Goal: Task Accomplishment & Management: Use online tool/utility

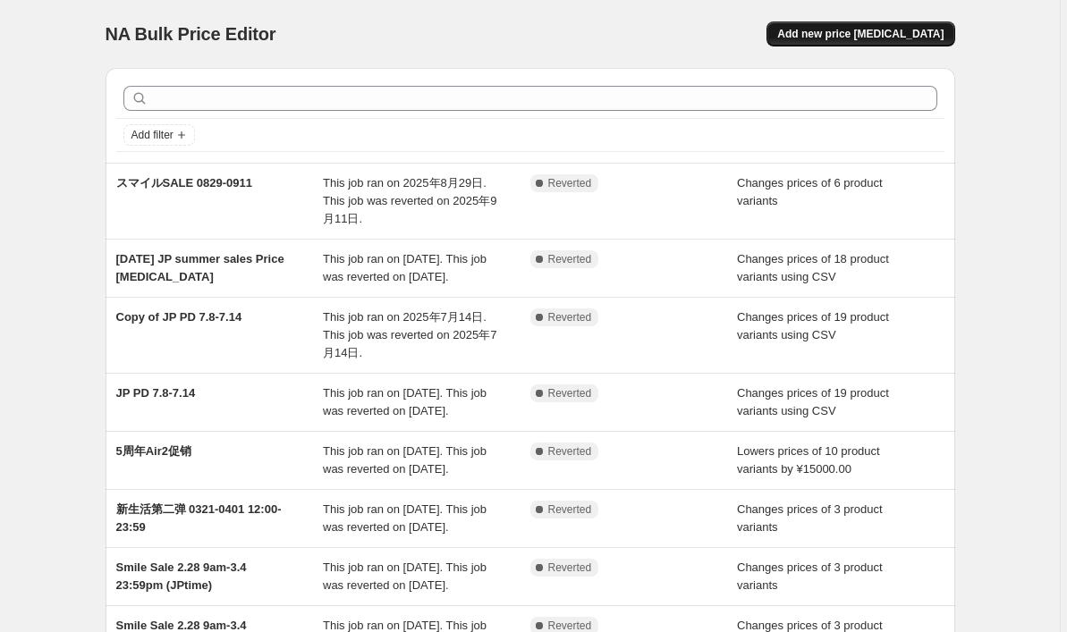
click at [932, 27] on button "Add new price [MEDICAL_DATA]" at bounding box center [860, 33] width 188 height 25
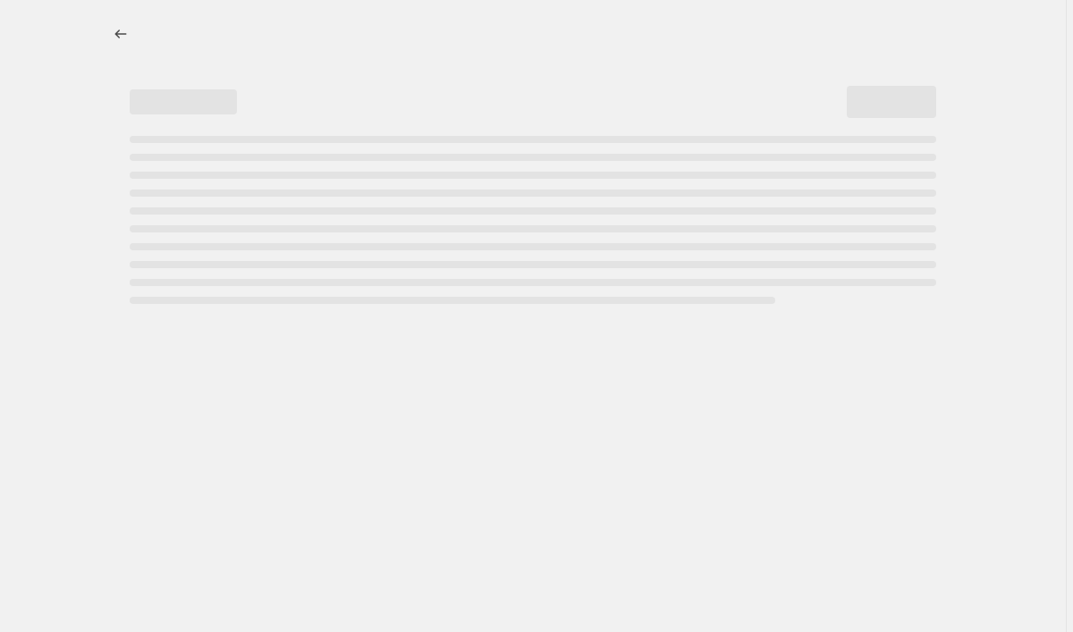
select select "percentage"
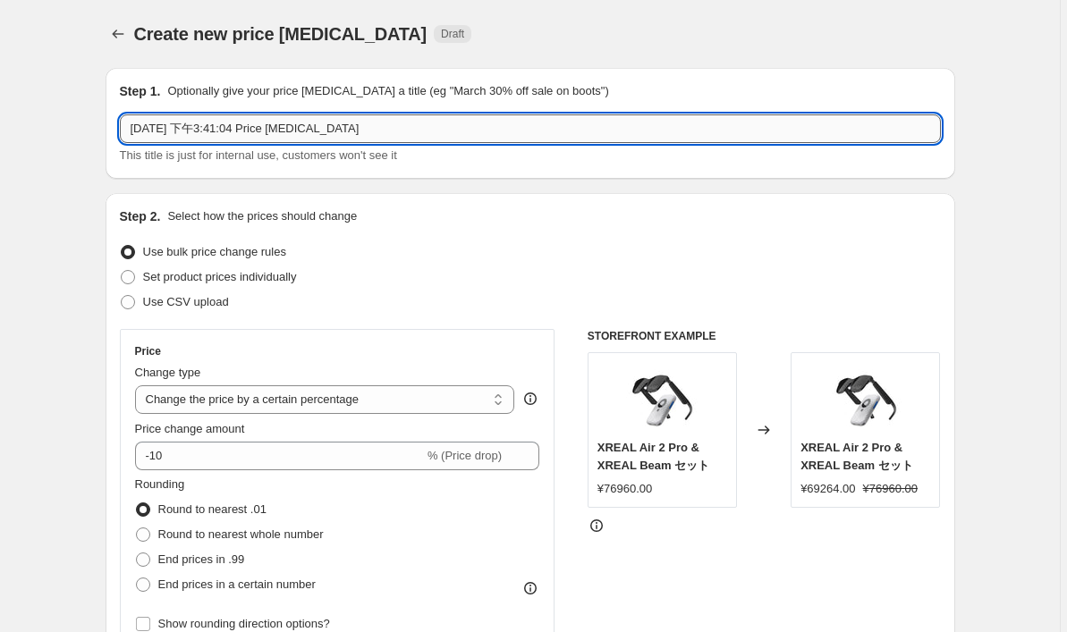
click at [271, 128] on input "[DATE] 下午3:41:04 Price [MEDICAL_DATA]" at bounding box center [530, 128] width 821 height 29
drag, startPoint x: 412, startPoint y: 130, endPoint x: 170, endPoint y: 122, distance: 242.4
click at [170, 122] on input "[DATE] 下午3:41:04 Price [MEDICAL_DATA]" at bounding box center [530, 128] width 821 height 29
type input "[DATE]10.4 fall PD price change"
click at [134, 279] on span at bounding box center [128, 277] width 14 height 14
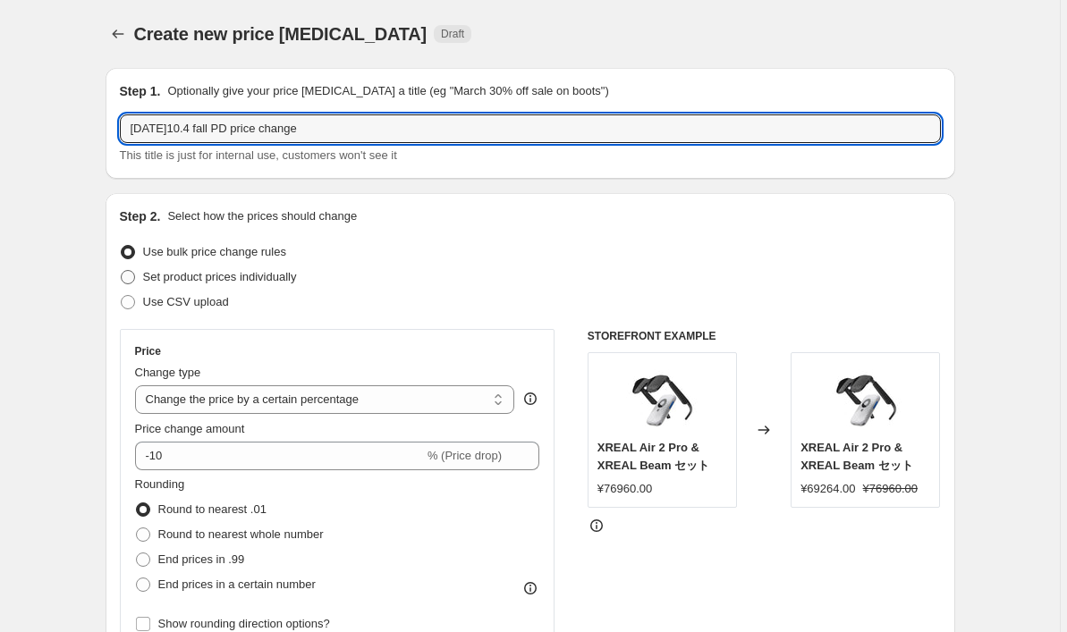
click at [122, 271] on input "Set product prices individually" at bounding box center [121, 270] width 1 height 1
radio input "true"
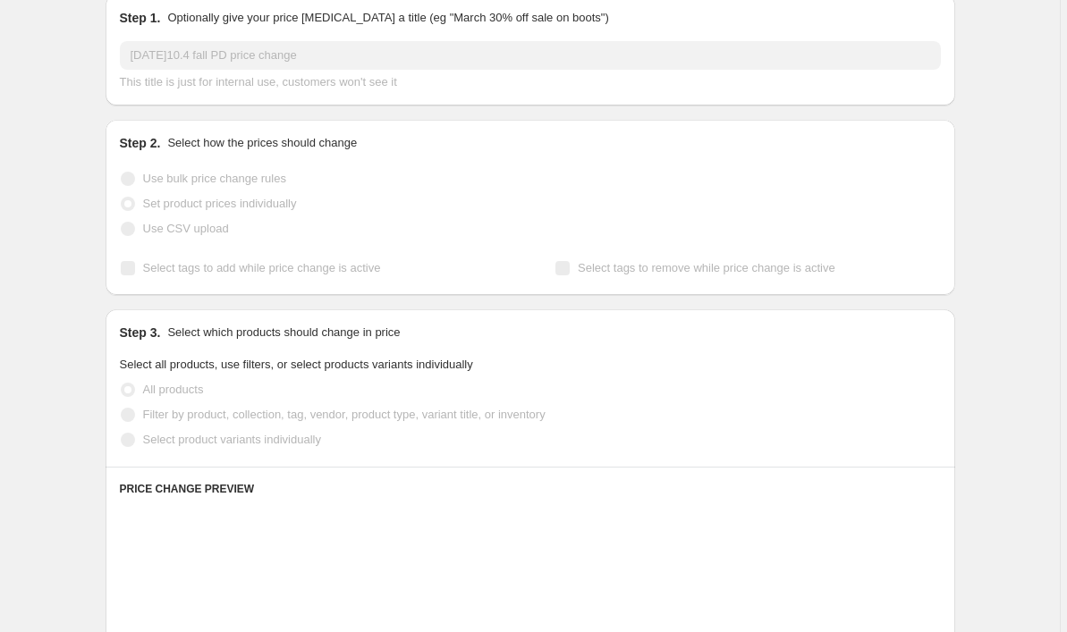
scroll to position [76, 0]
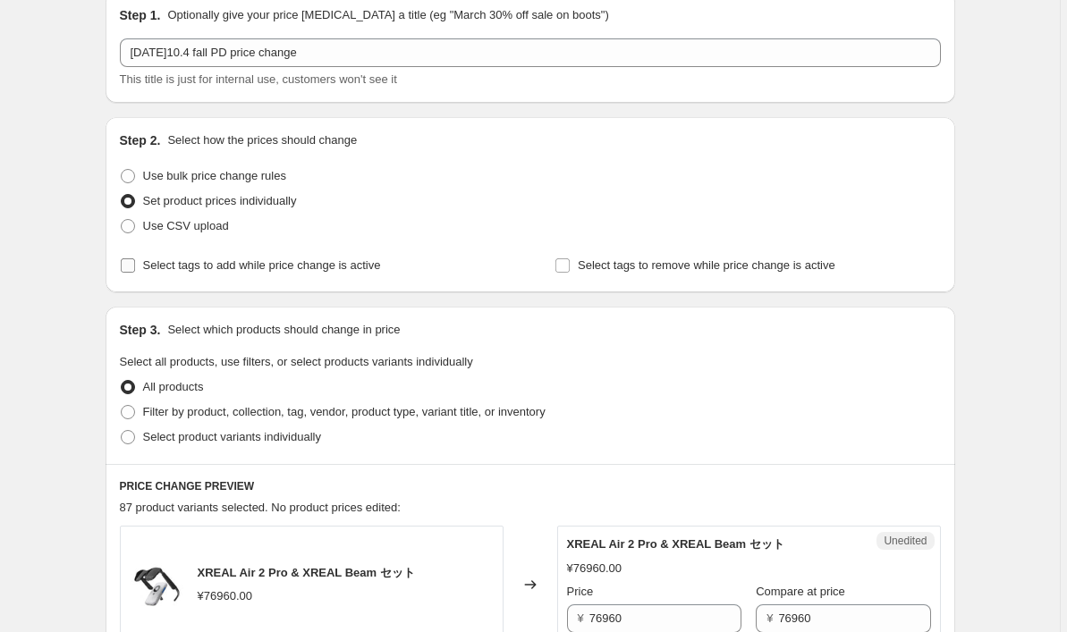
click at [132, 266] on input "Select tags to add while price change is active" at bounding box center [128, 265] width 14 height 14
checkbox input "true"
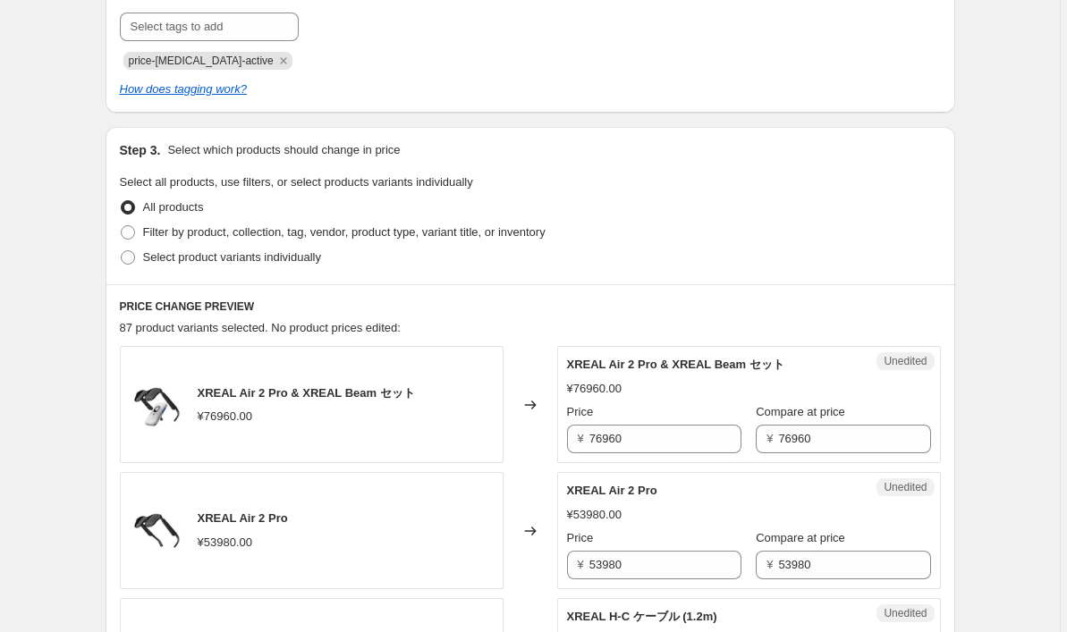
scroll to position [388, 0]
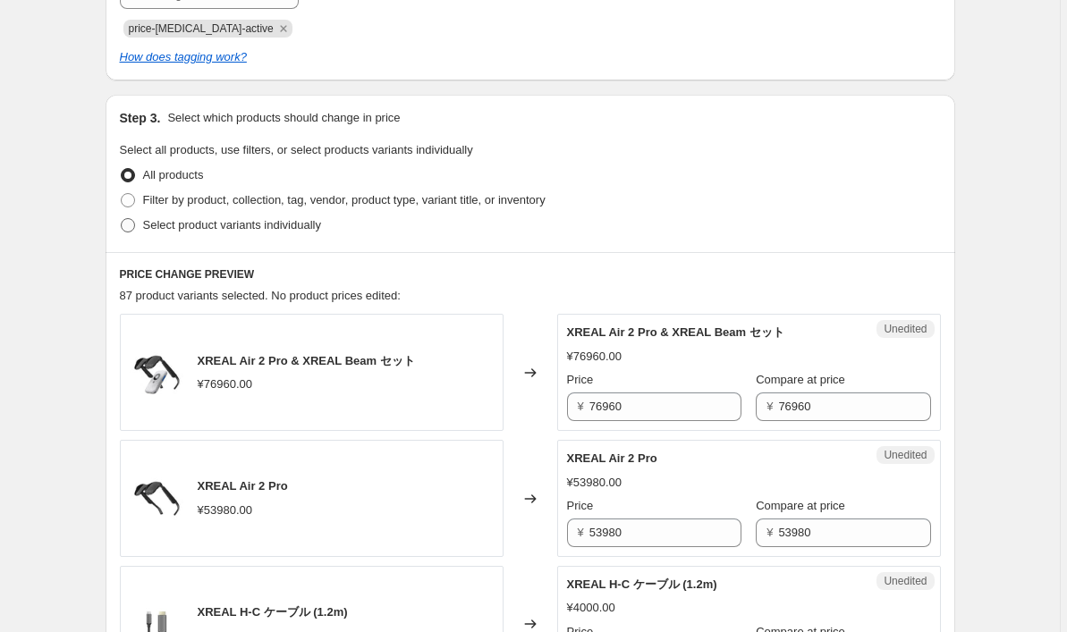
click at [133, 227] on span at bounding box center [128, 225] width 14 height 14
click at [122, 219] on input "Select product variants individually" at bounding box center [121, 218] width 1 height 1
radio input "true"
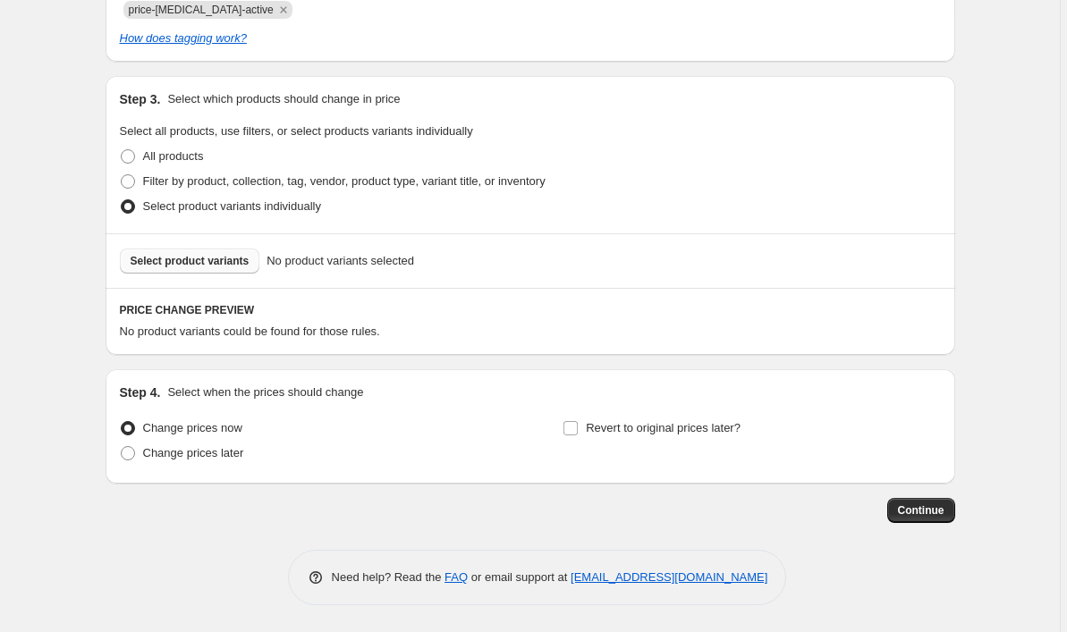
scroll to position [407, 0]
click at [197, 261] on span "Select product variants" at bounding box center [190, 261] width 119 height 14
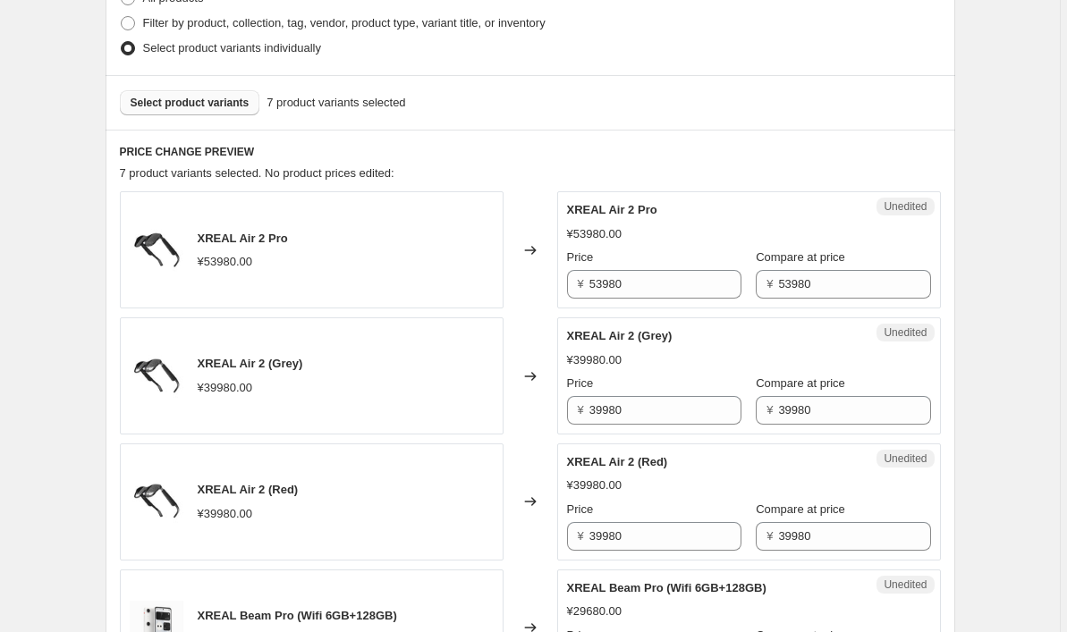
scroll to position [566, 0]
drag, startPoint x: 668, startPoint y: 291, endPoint x: 574, endPoint y: 287, distance: 94.0
click at [574, 288] on div "¥ 53980" at bounding box center [654, 283] width 174 height 29
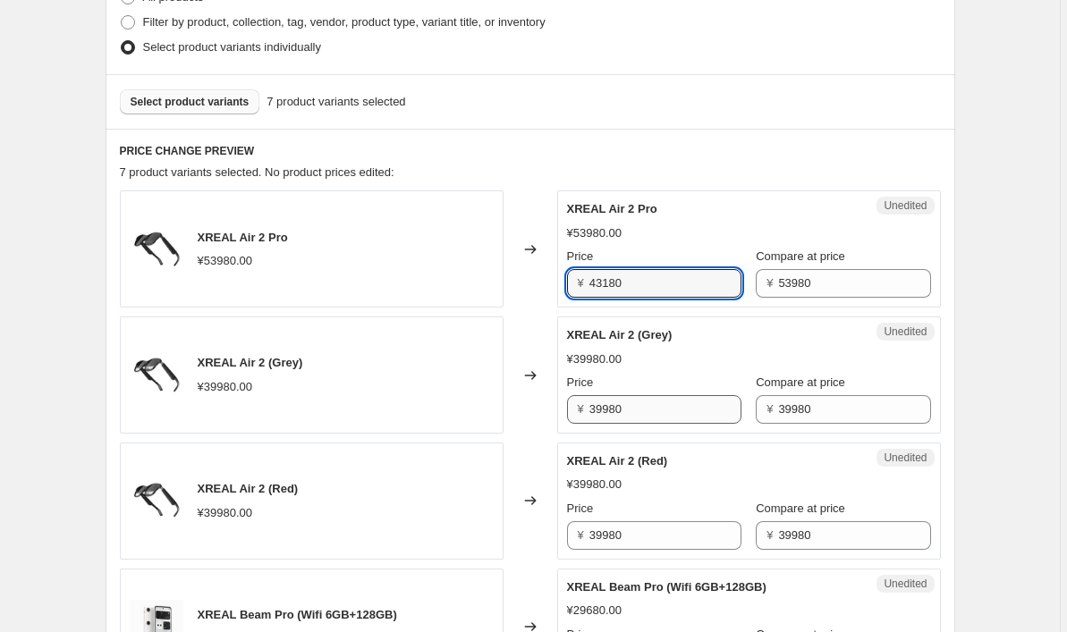
type input "43180"
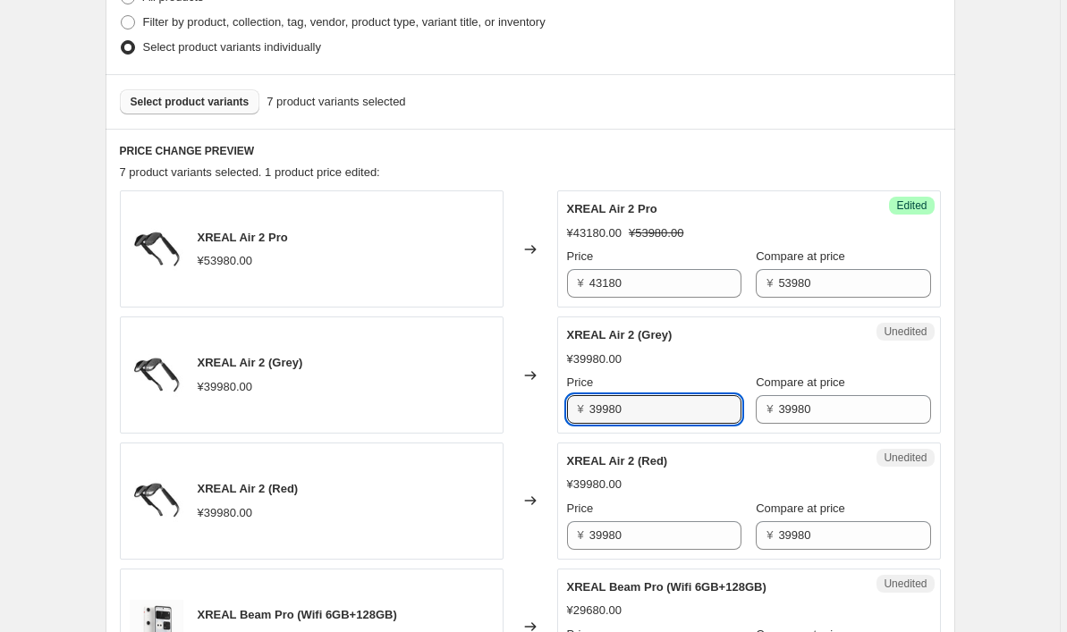
drag, startPoint x: 641, startPoint y: 417, endPoint x: 561, endPoint y: 402, distance: 80.8
click at [561, 403] on div "Unedited XREAL Air 2 (Grey) ¥39980.00 Price ¥ 39980 Compare at price ¥ 39980" at bounding box center [749, 374] width 384 height 117
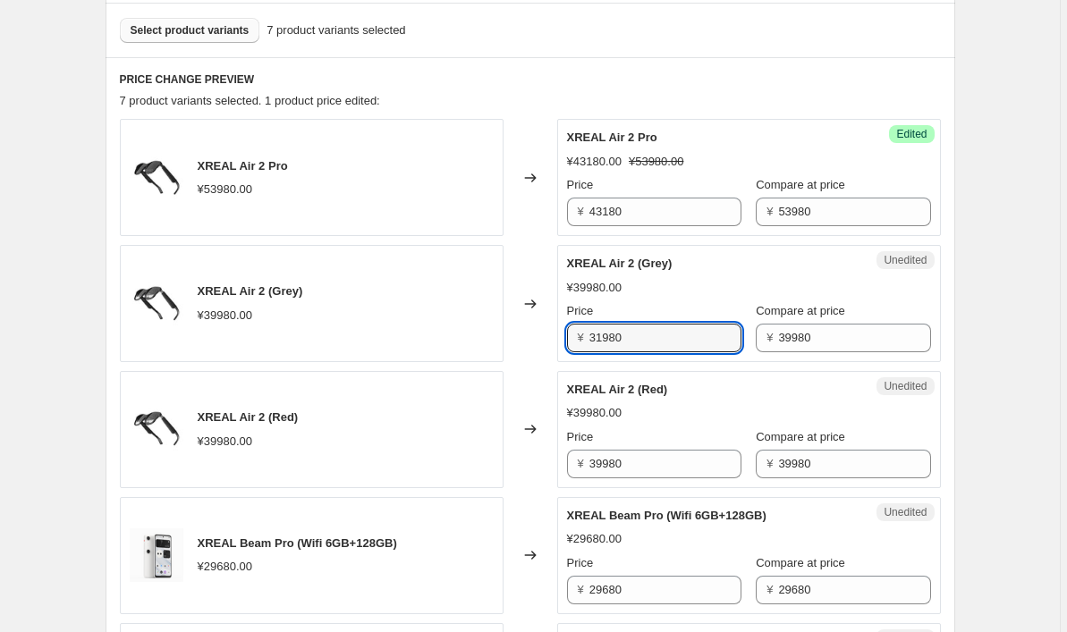
scroll to position [641, 0]
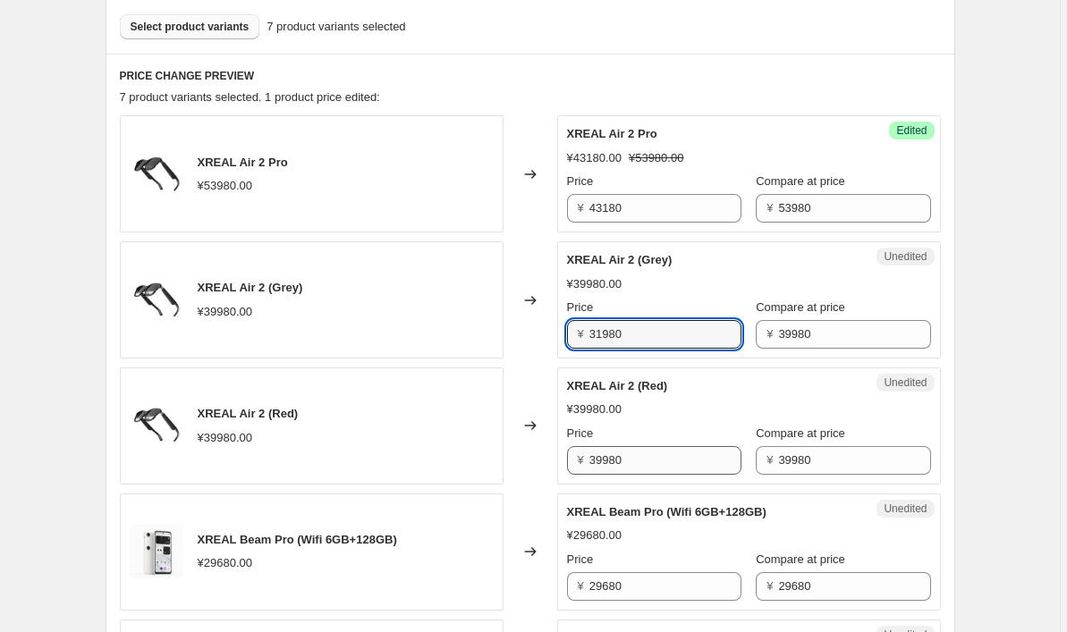
type input "31980"
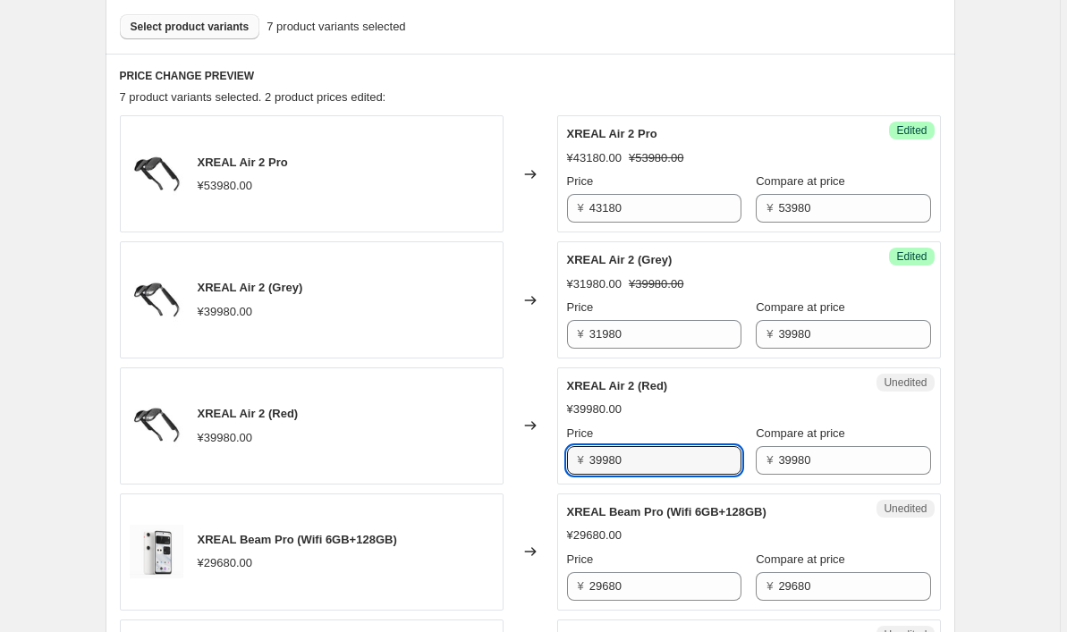
drag, startPoint x: 638, startPoint y: 468, endPoint x: 528, endPoint y: 438, distance: 114.1
click at [528, 438] on div "XREAL Air 2 (Red) ¥39980.00 Changed to Unedited XREAL Air 2 (Red) ¥39980.00 Pri…" at bounding box center [530, 425] width 821 height 117
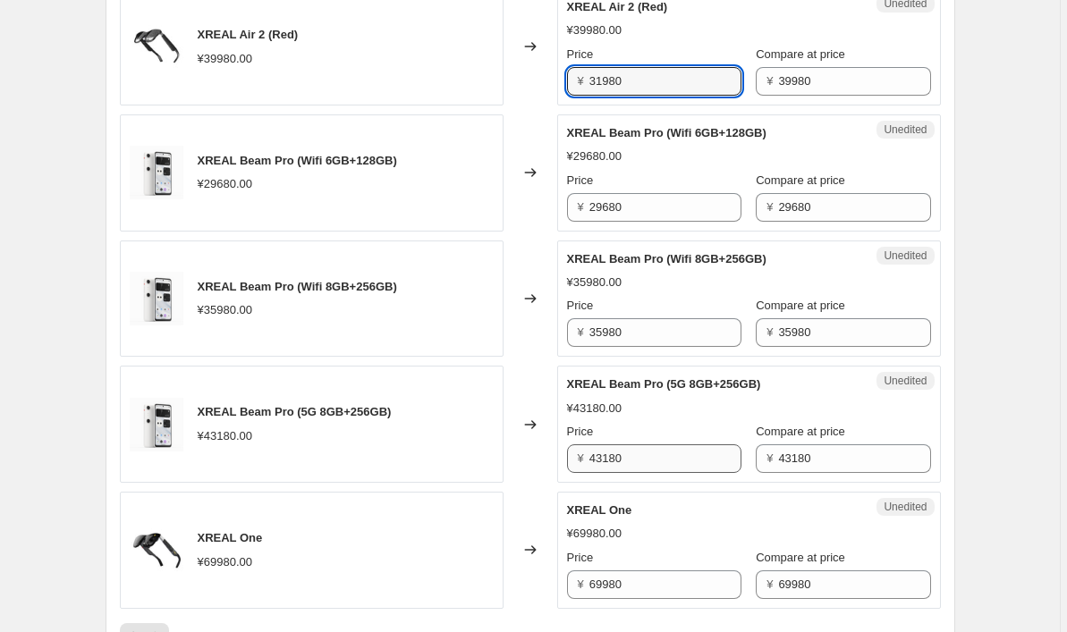
scroll to position [1023, 0]
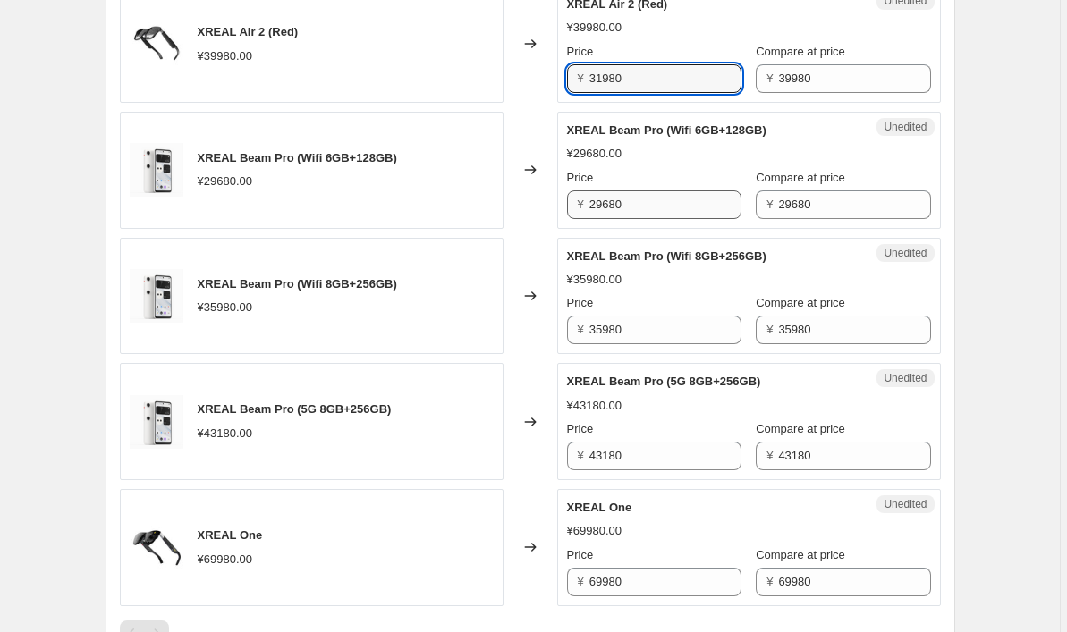
type input "31980"
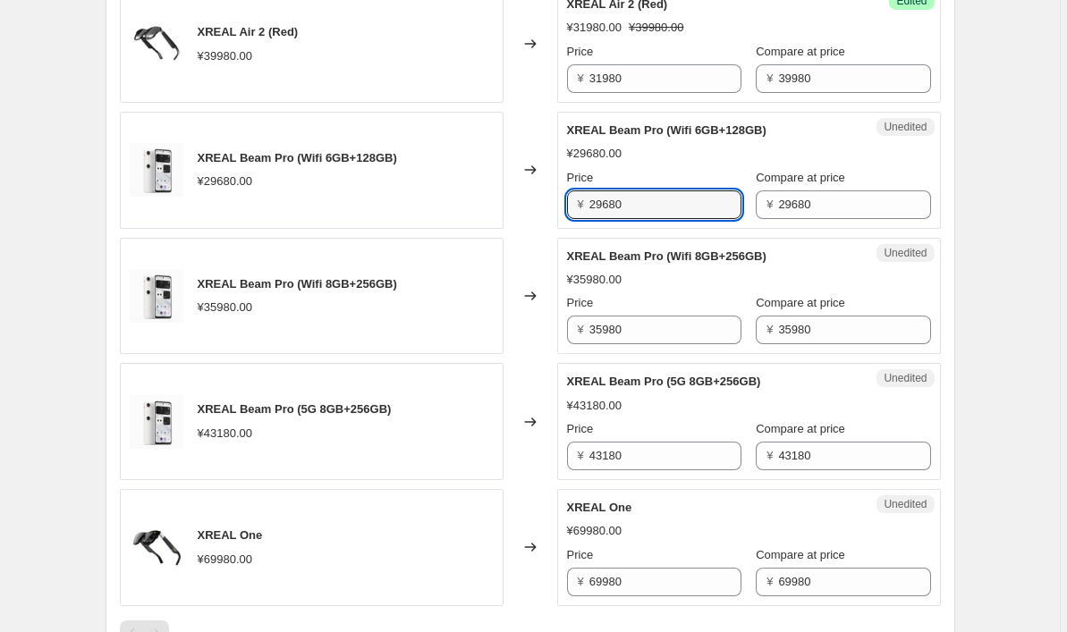
drag, startPoint x: 651, startPoint y: 214, endPoint x: 553, endPoint y: 212, distance: 97.5
click at [553, 212] on div "XREAL Beam Pro (Wifi 6GB+128GB) ¥29680.00 Changed to Unedited XREAL Beam Pro (W…" at bounding box center [530, 170] width 821 height 117
type input "25200"
click at [668, 335] on input "35980" at bounding box center [665, 330] width 152 height 29
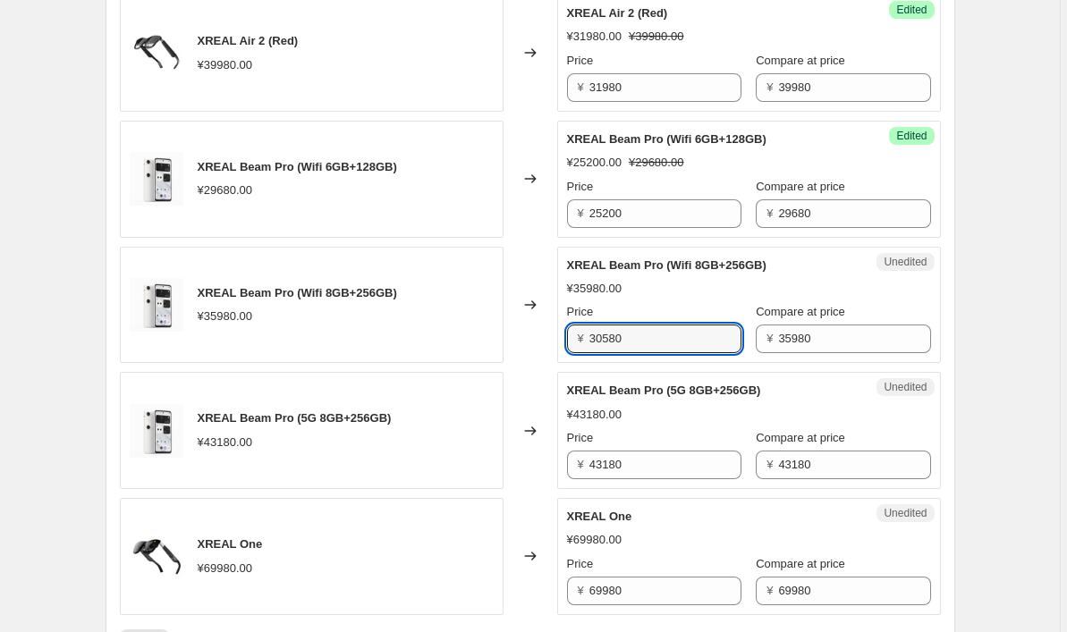
scroll to position [1029, 0]
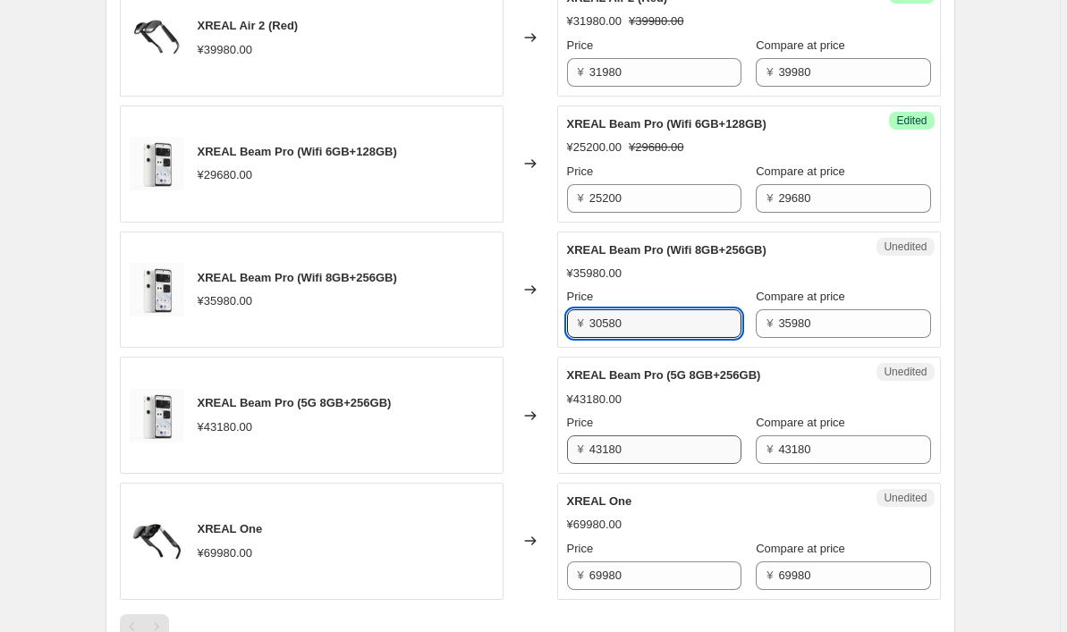
type input "30580"
click at [647, 453] on input "43180" at bounding box center [665, 449] width 152 height 29
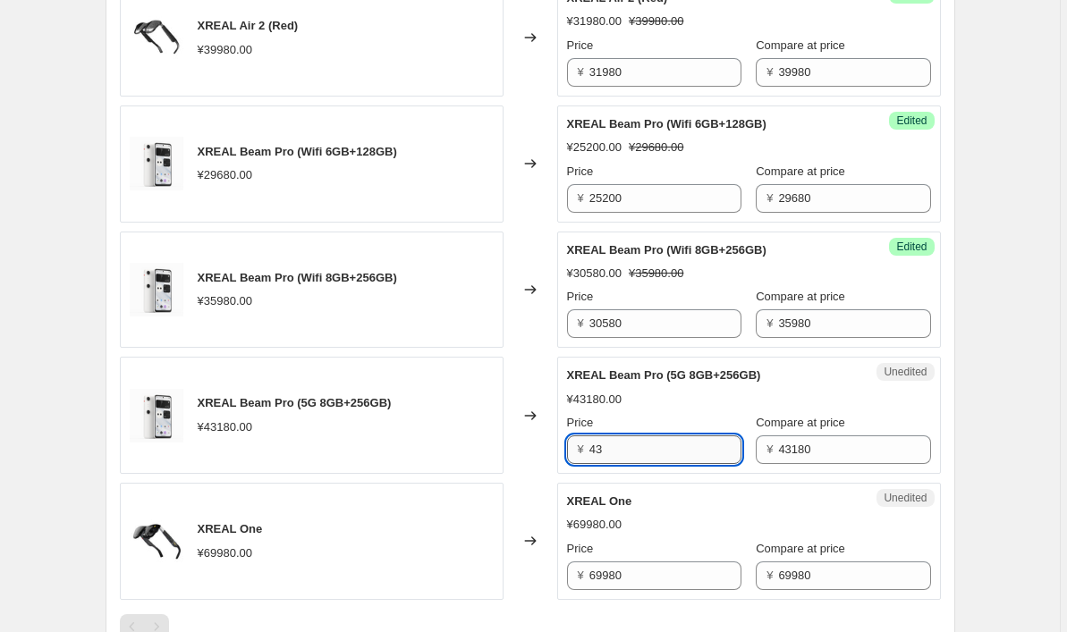
type input "4"
type input "36700"
click at [654, 578] on input "69980" at bounding box center [665, 575] width 152 height 29
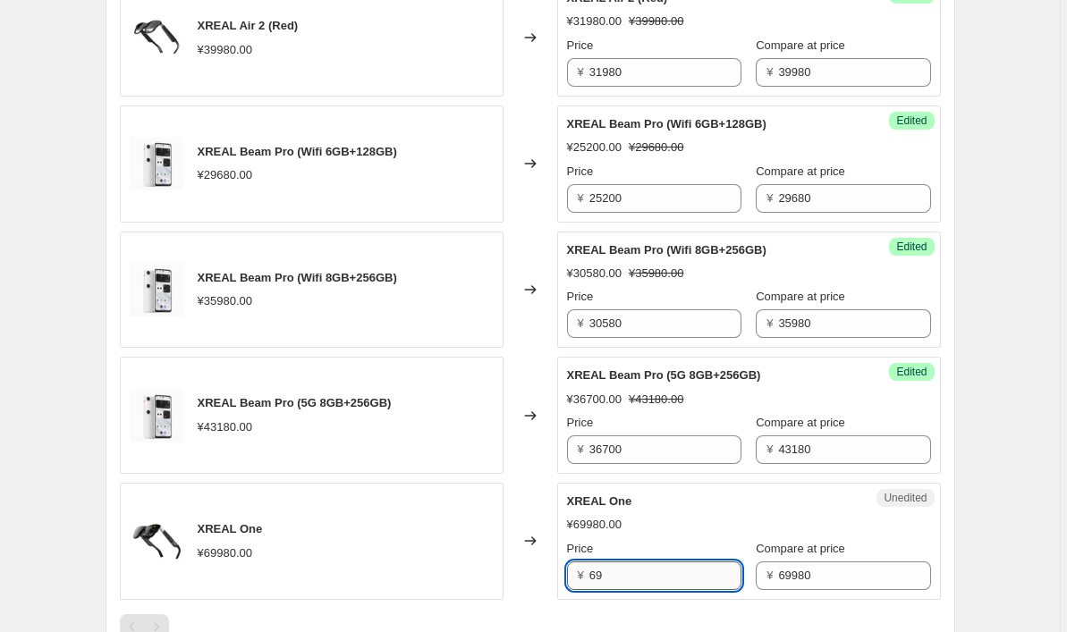
type input "6"
type input "59480"
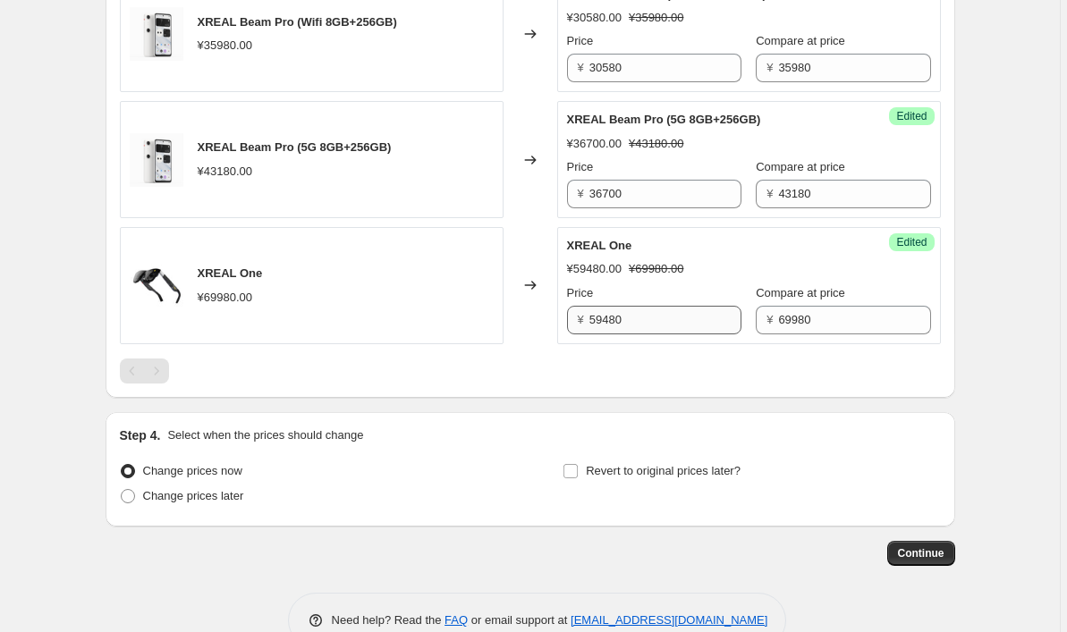
scroll to position [1323, 0]
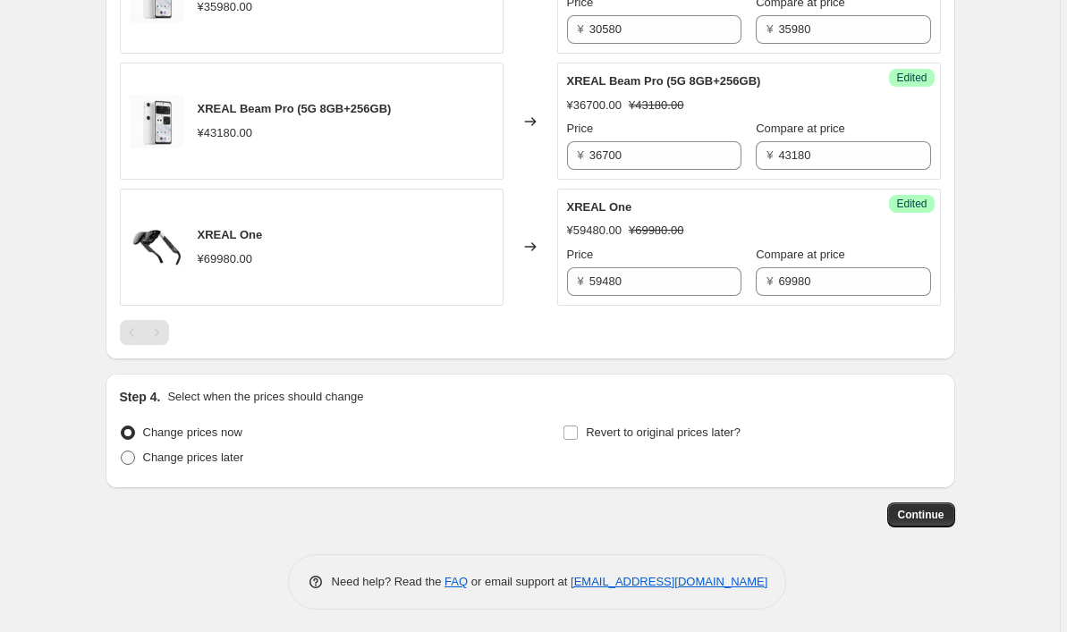
click at [166, 457] on span "Change prices later" at bounding box center [193, 457] width 101 height 13
click at [122, 451] on input "Change prices later" at bounding box center [121, 451] width 1 height 1
radio input "true"
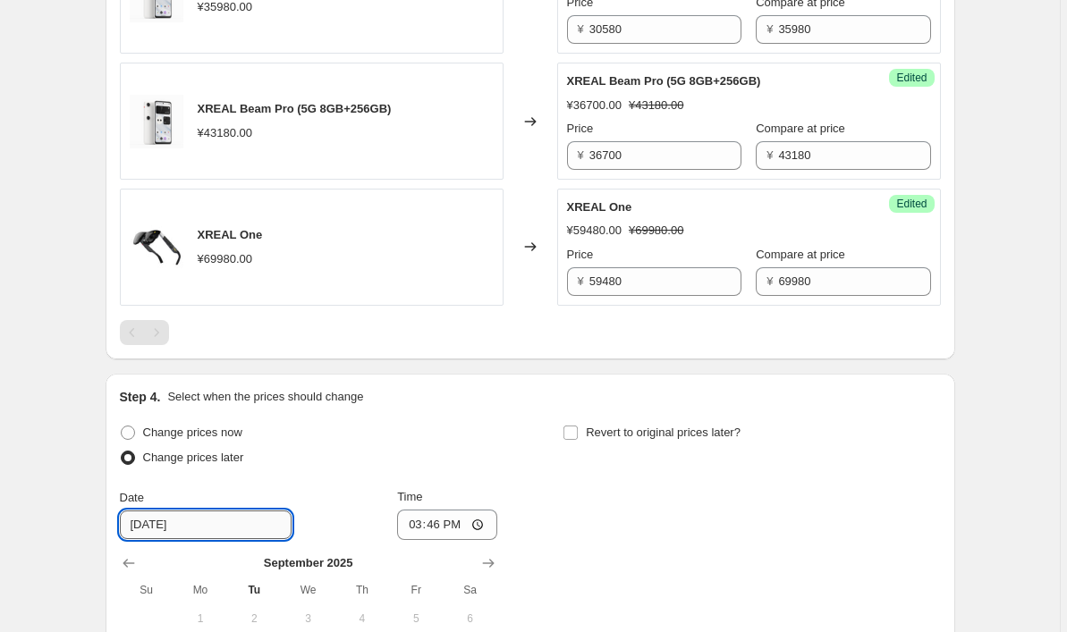
click at [215, 530] on input "[DATE]" at bounding box center [206, 525] width 172 height 29
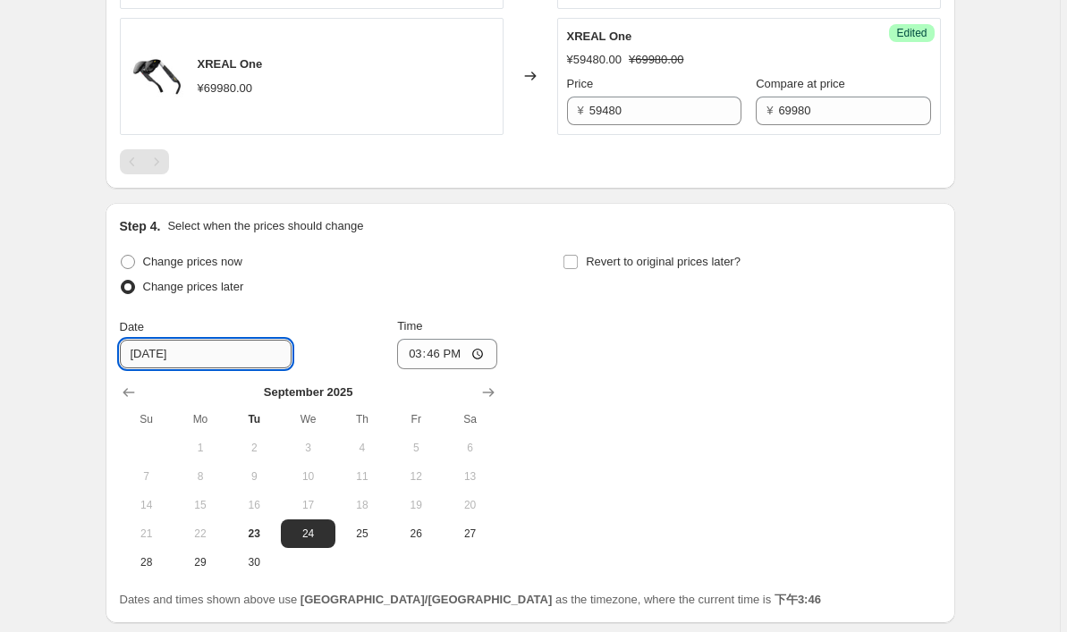
scroll to position [1501, 0]
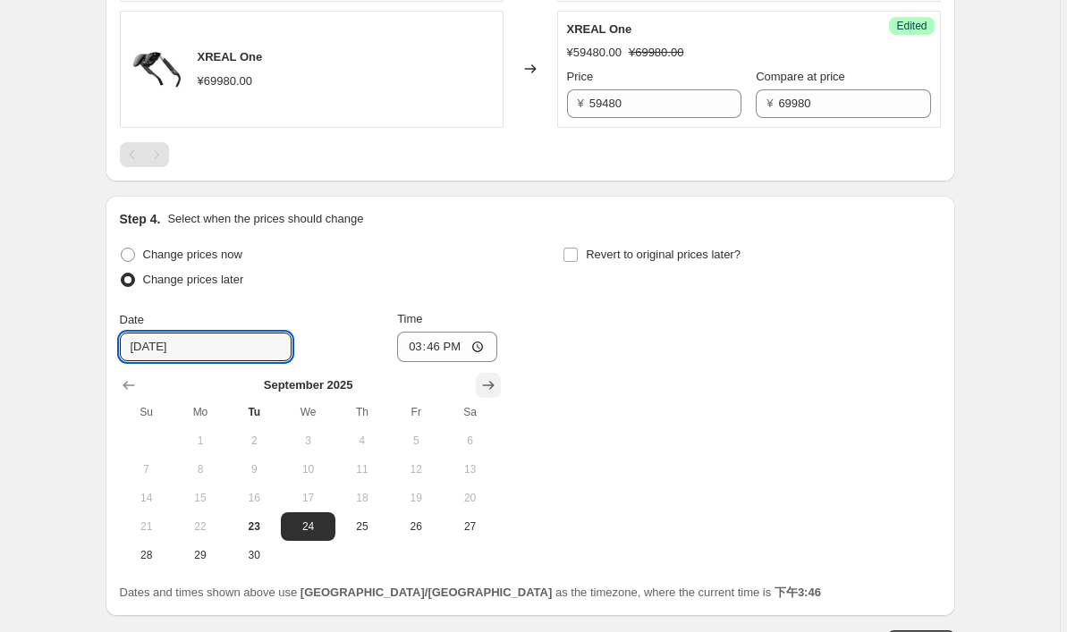
click at [497, 384] on icon "Show next month, October 2025" at bounding box center [488, 385] width 18 height 18
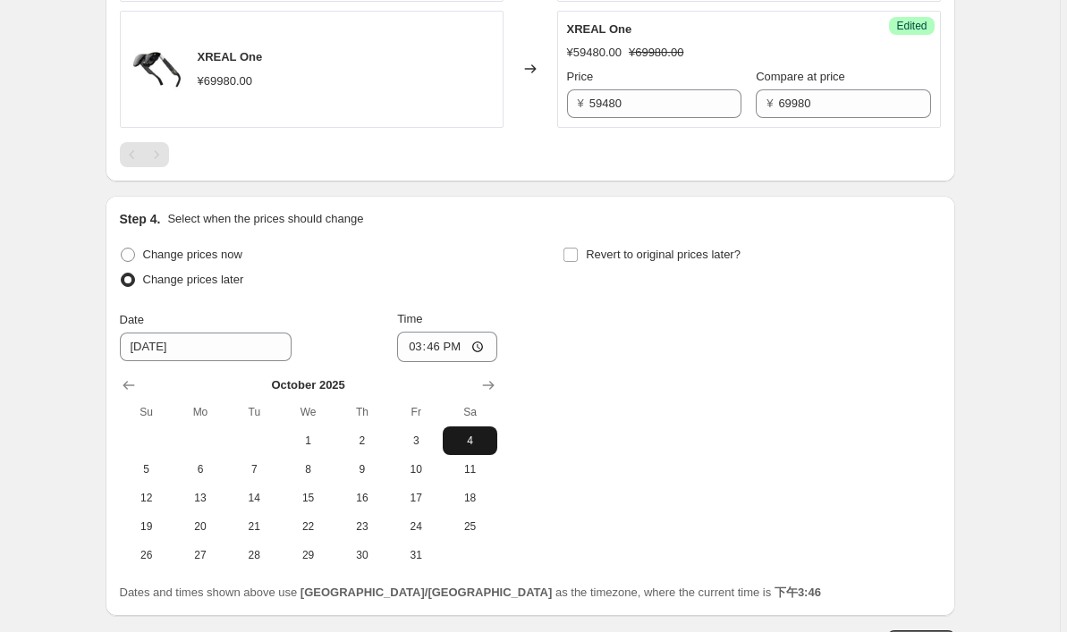
click at [466, 430] on button "4" at bounding box center [470, 440] width 54 height 29
click at [485, 352] on input "15:46" at bounding box center [447, 347] width 100 height 30
click at [428, 445] on span "3" at bounding box center [415, 441] width 39 height 14
click at [471, 443] on span "4" at bounding box center [469, 441] width 39 height 14
click at [488, 348] on input "15:46" at bounding box center [447, 347] width 100 height 30
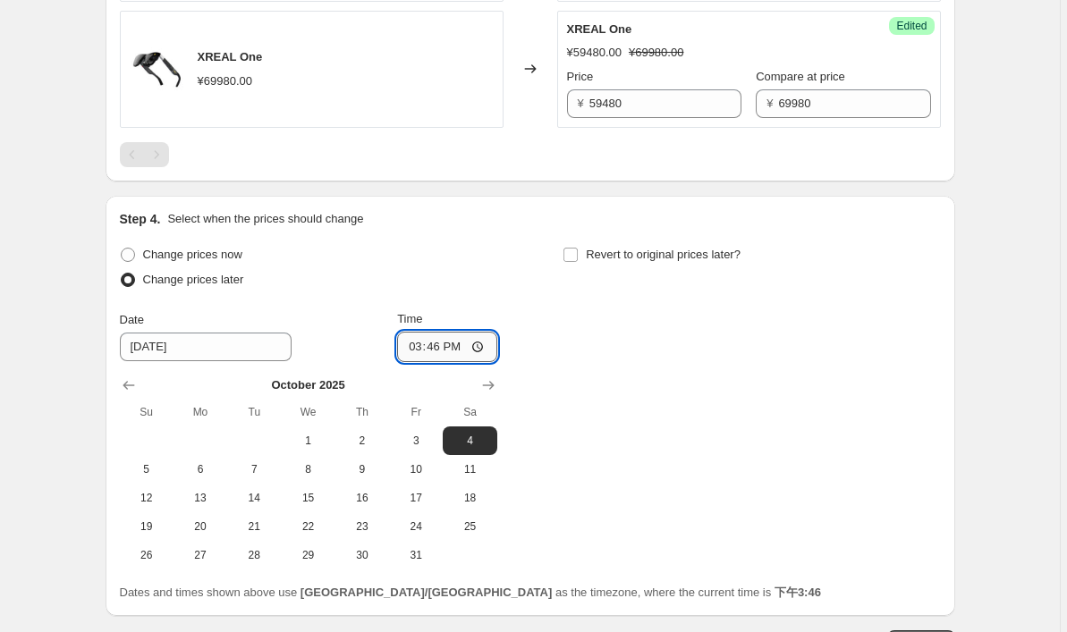
click at [488, 348] on input "15:46" at bounding box center [447, 347] width 100 height 30
click at [455, 349] on input "15:46" at bounding box center [447, 347] width 100 height 30
click at [432, 447] on span "3" at bounding box center [415, 441] width 39 height 14
type input "[DATE]"
click at [463, 344] on input "15:46" at bounding box center [447, 347] width 100 height 30
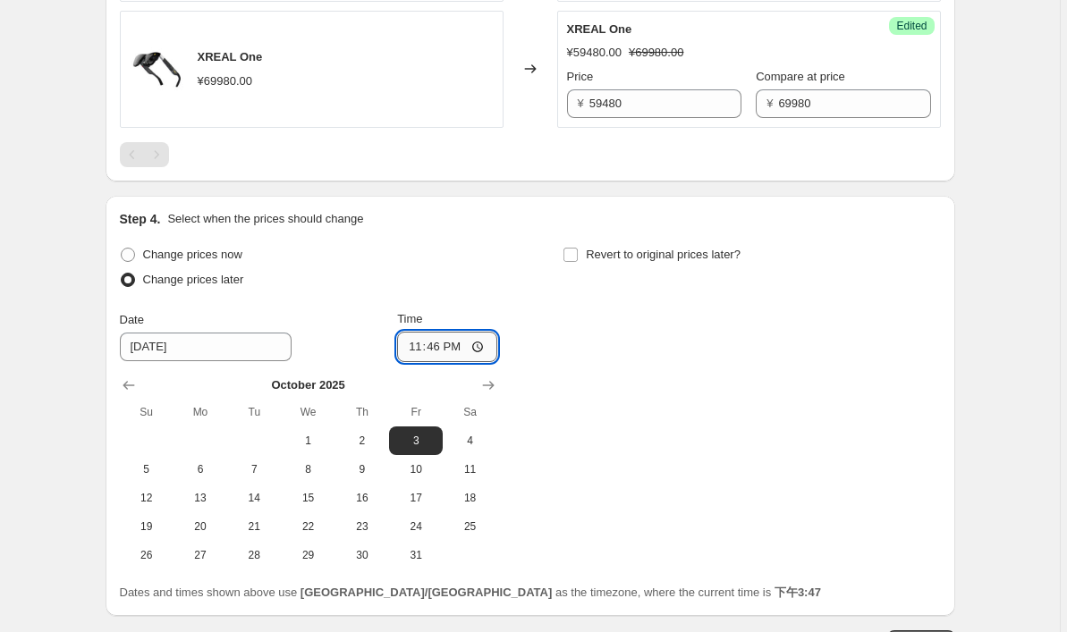
click at [484, 347] on input "23:46" at bounding box center [447, 347] width 100 height 30
type input "23:00"
click at [578, 253] on span at bounding box center [570, 255] width 16 height 16
click at [578, 253] on input "Revert to original prices later?" at bounding box center [570, 255] width 14 height 14
checkbox input "true"
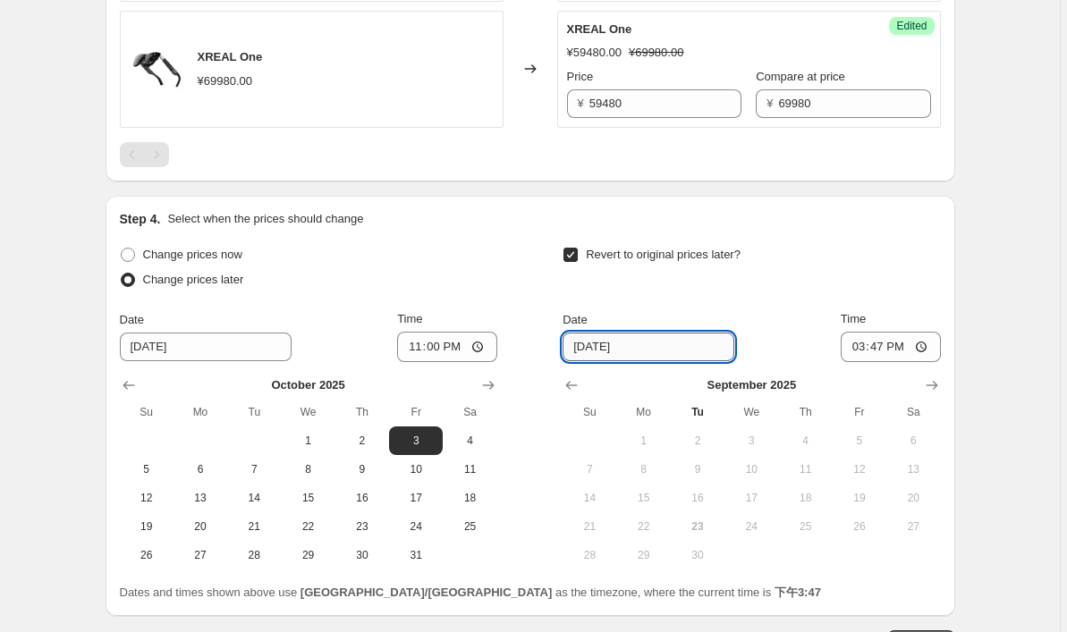
click at [631, 353] on input "[DATE]" at bounding box center [648, 347] width 172 height 29
click at [932, 387] on icon "Show next month, October 2025" at bounding box center [931, 385] width 12 height 9
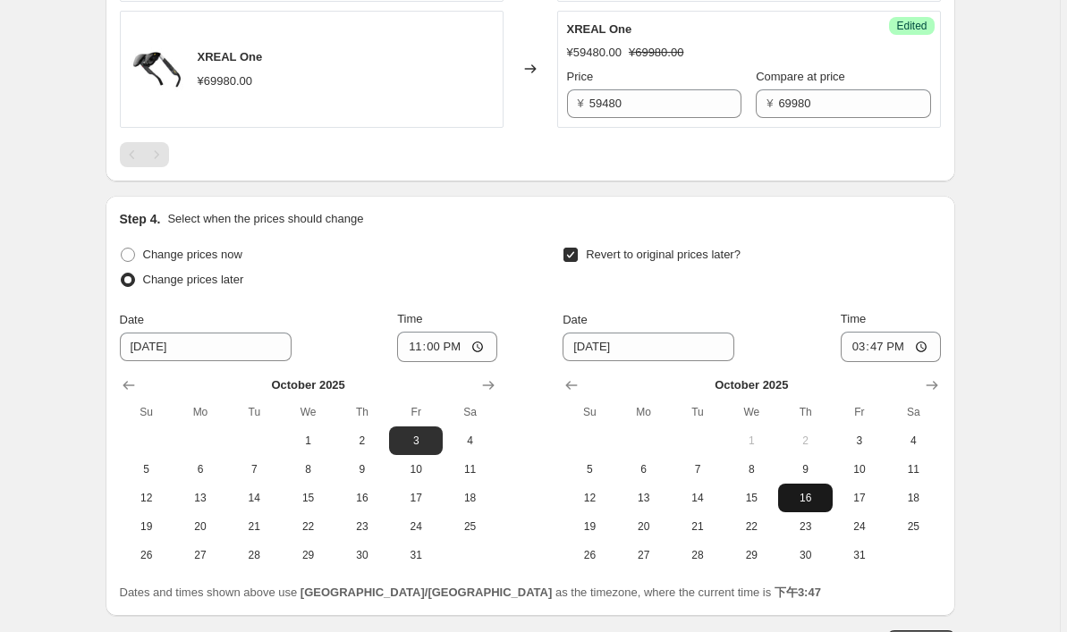
click at [815, 499] on span "16" at bounding box center [804, 498] width 39 height 14
type input "[DATE]"
click at [922, 350] on input "15:47" at bounding box center [890, 347] width 100 height 30
click at [905, 350] on input "15:47" at bounding box center [890, 347] width 100 height 30
click at [923, 342] on input "23:47" at bounding box center [890, 347] width 100 height 30
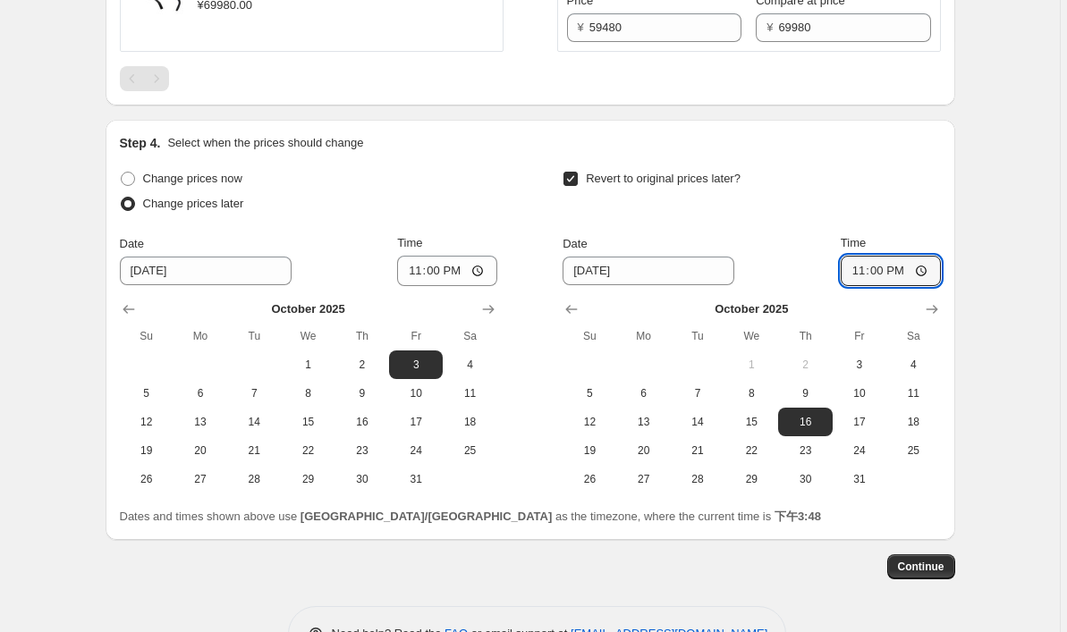
scroll to position [1590, 0]
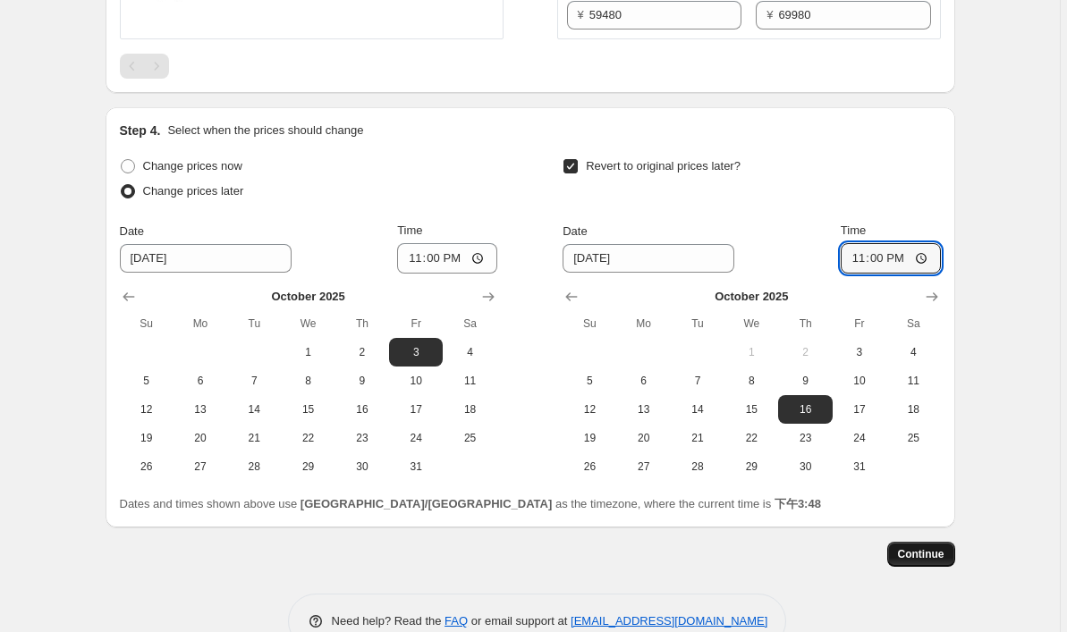
type input "23:00"
click at [921, 556] on span "Continue" at bounding box center [921, 554] width 46 height 14
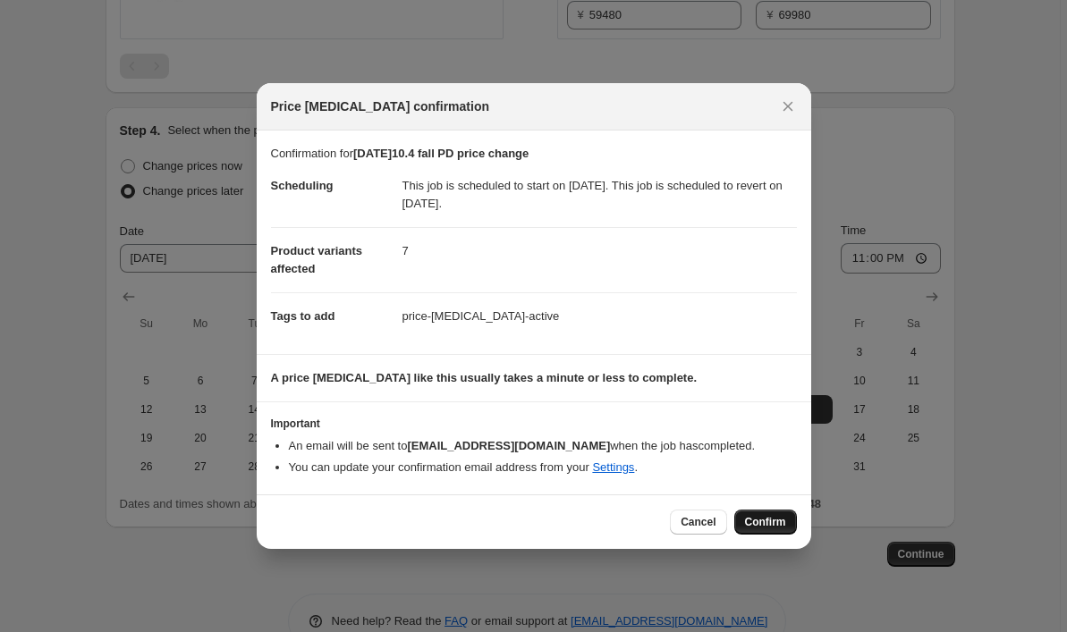
click at [754, 524] on span "Confirm" at bounding box center [765, 522] width 41 height 14
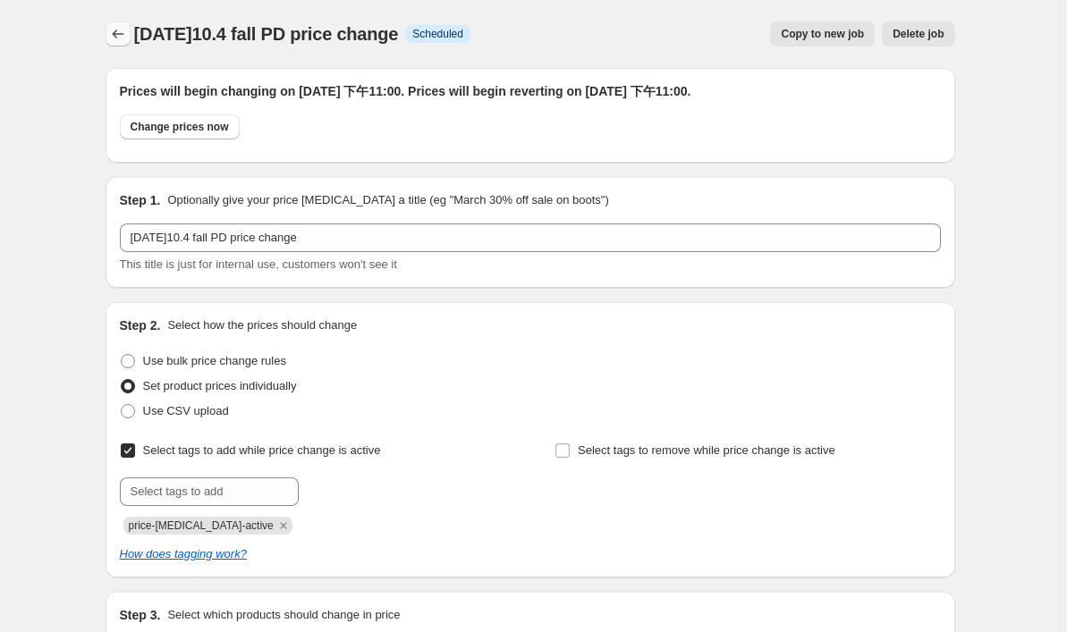
click at [109, 33] on button "Price change jobs" at bounding box center [117, 33] width 25 height 25
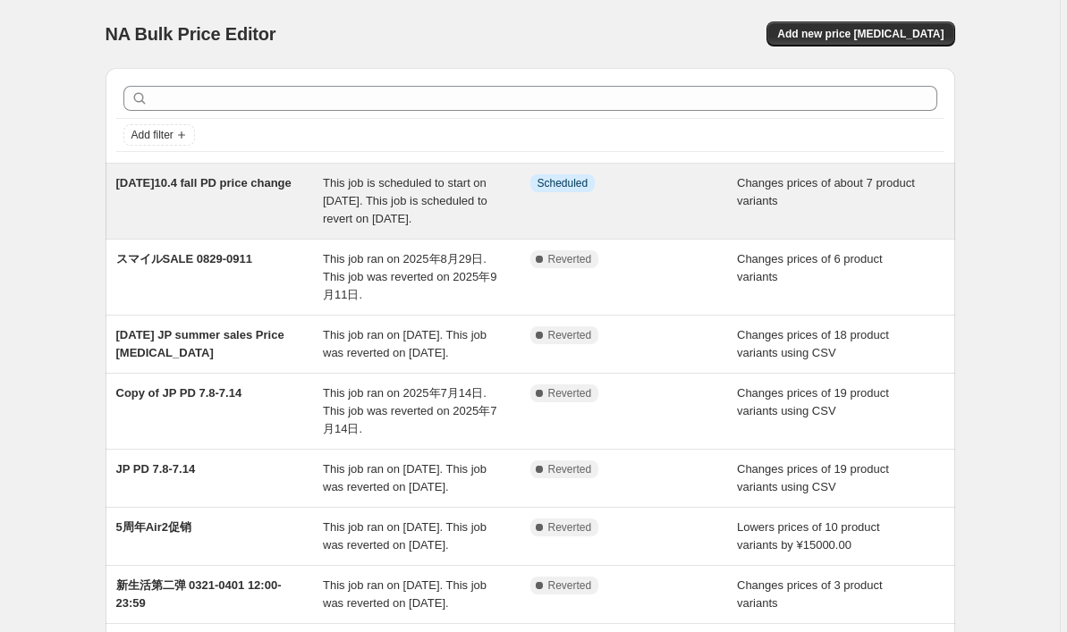
click at [355, 226] on div "This job is scheduled to start on [DATE]. This job is scheduled to revert on [D…" at bounding box center [426, 201] width 207 height 54
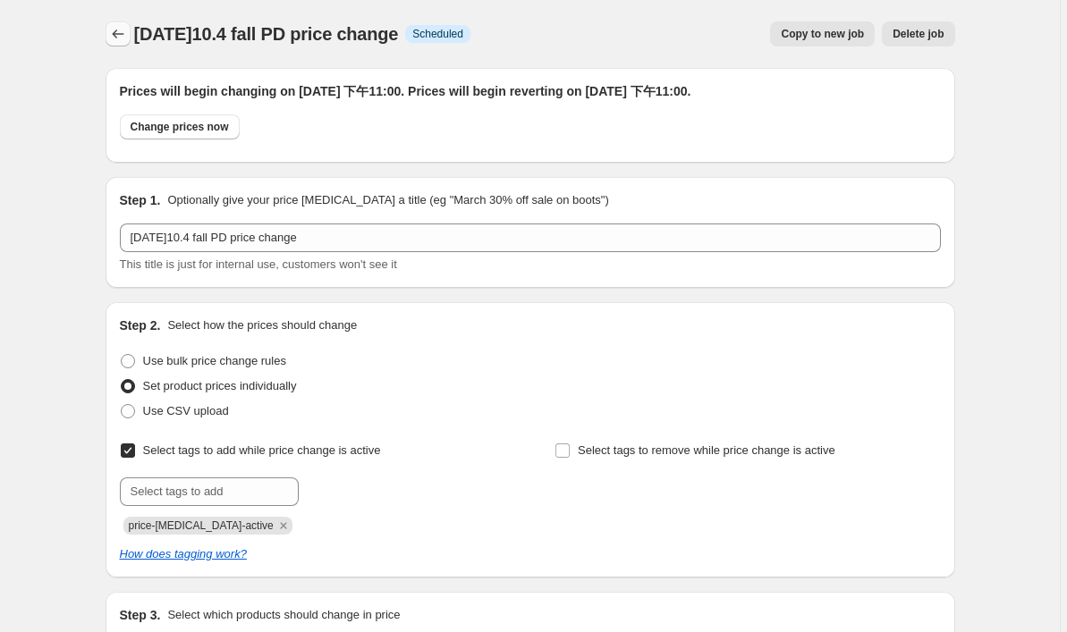
click at [117, 24] on button "Price change jobs" at bounding box center [117, 33] width 25 height 25
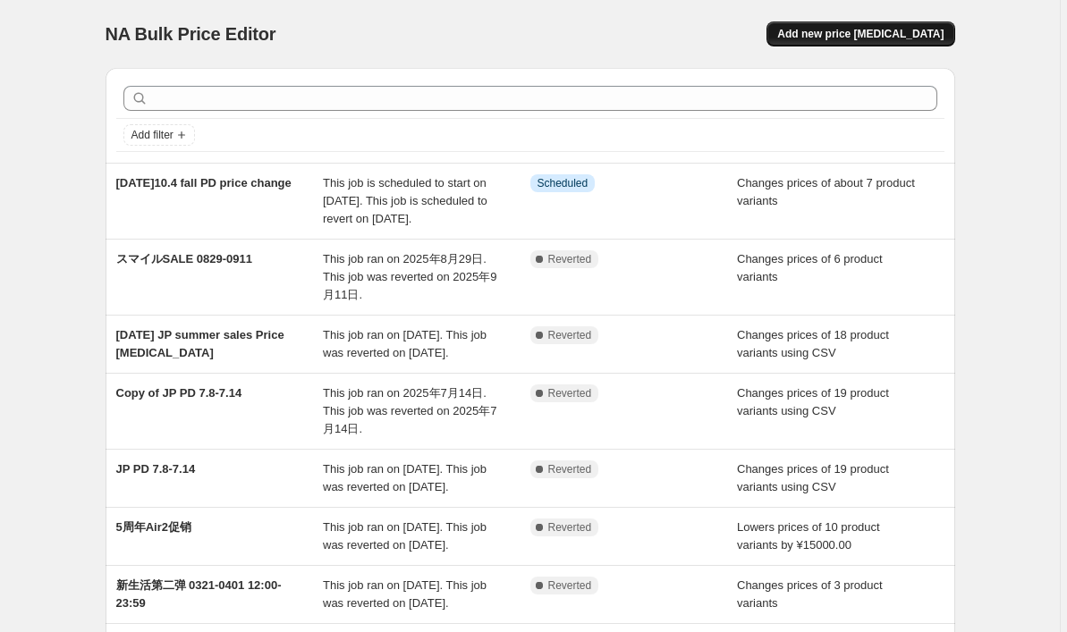
click at [846, 38] on span "Add new price [MEDICAL_DATA]" at bounding box center [860, 34] width 166 height 14
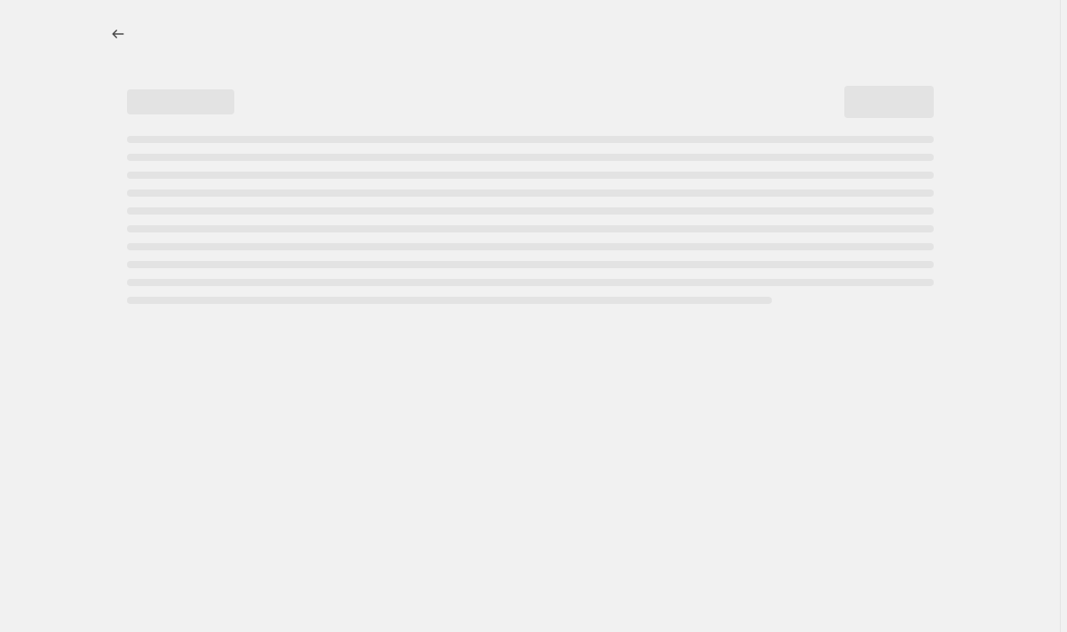
select select "percentage"
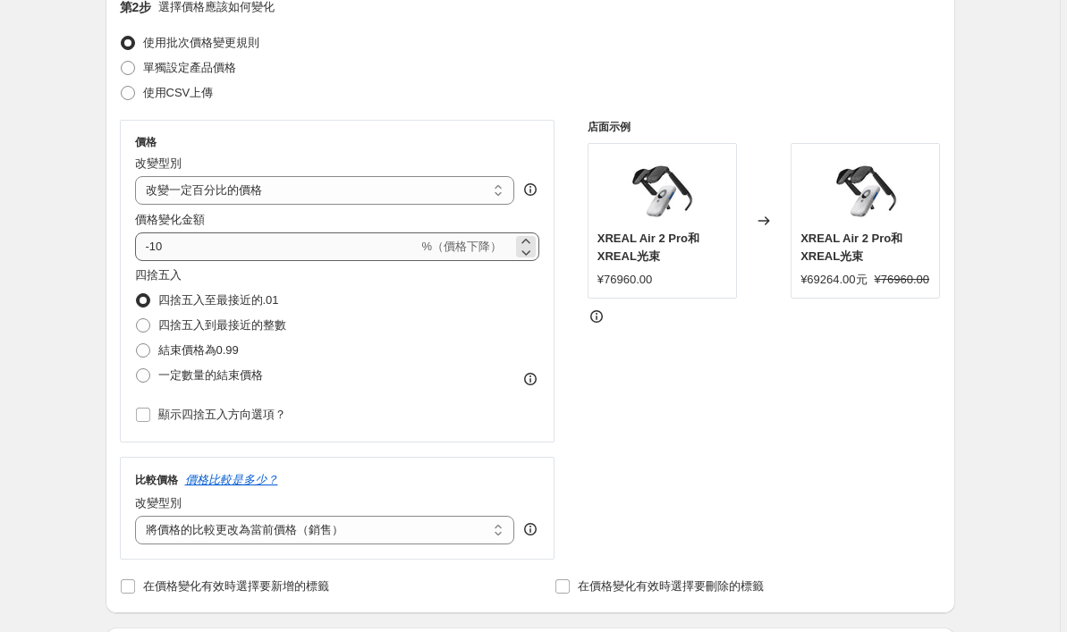
scroll to position [215, 0]
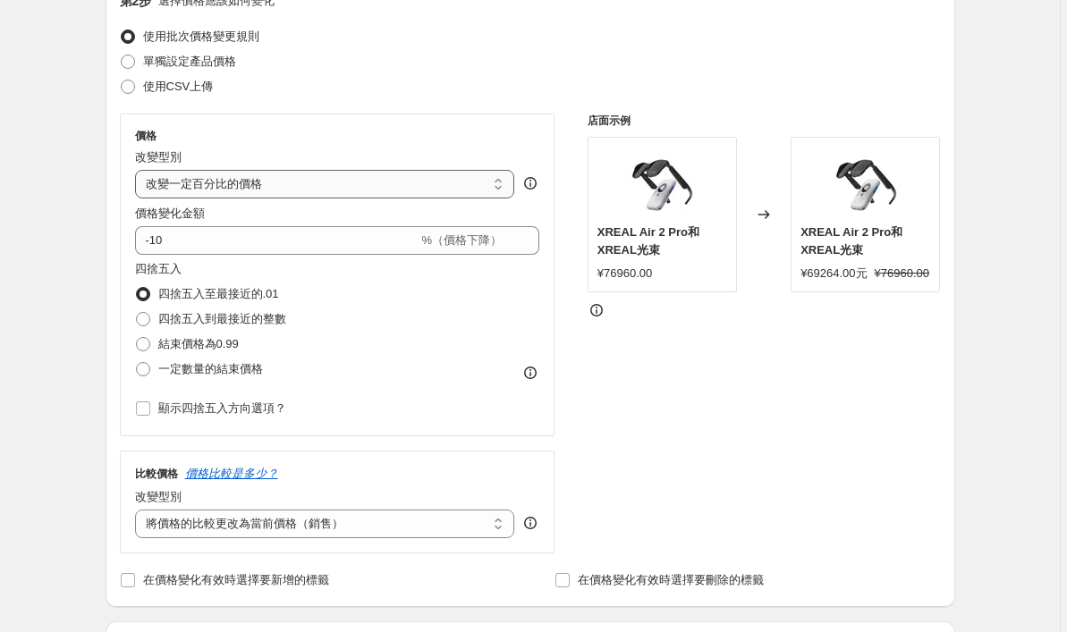
click at [424, 181] on select "將價格更改為一定數量 改變一定數量的價格 改變一定百分比的價格 將價格更改為當前價格比較（銷售前價格） 相對於價格比較，將價格更改一定數量 相對於比較價格，將…" at bounding box center [325, 184] width 380 height 29
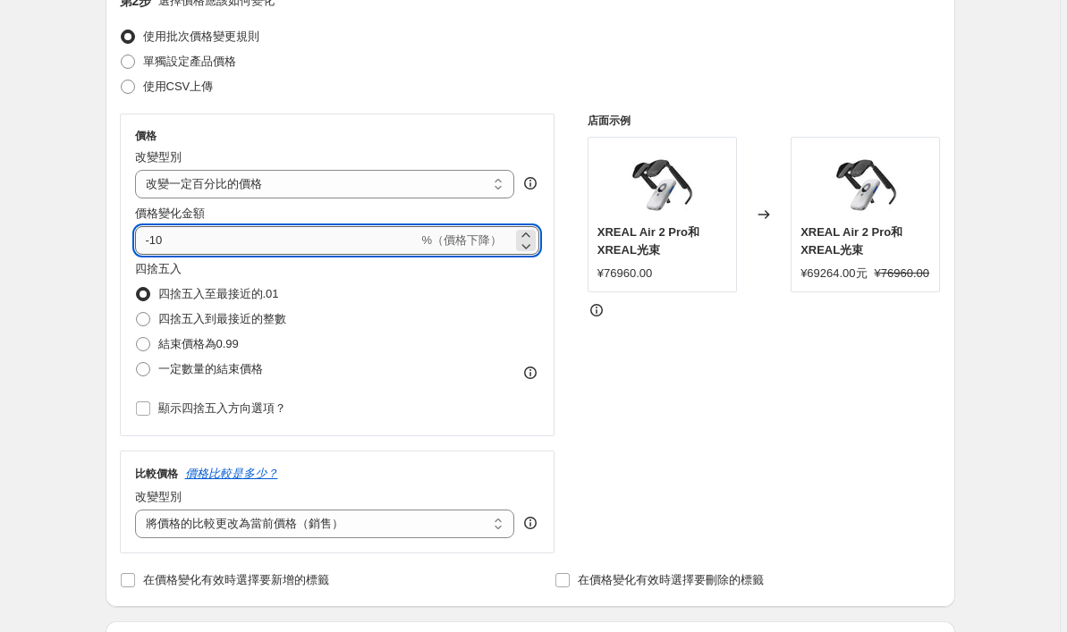
click at [286, 253] on input "-10" at bounding box center [276, 240] width 283 height 29
type input "-1"
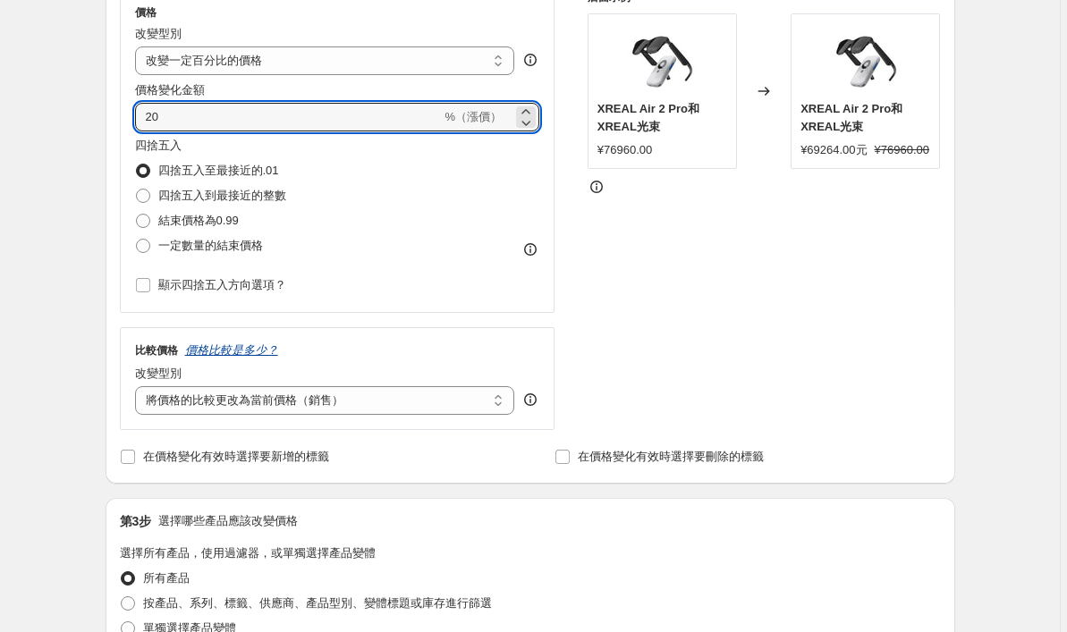
scroll to position [341, 0]
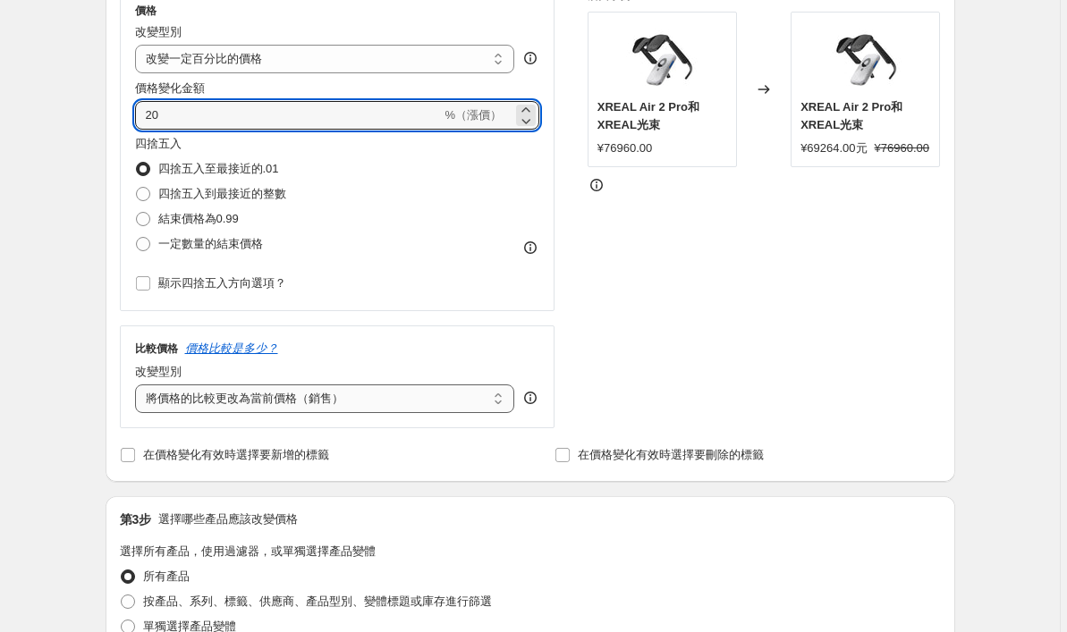
type input "20"
click at [264, 402] on select "將價格的比較更改為當前價格（銷售） 將價格比較更改為一定數量 將價格的比較更改一定數量 將價格的比較改變一定百分比 相對於實際價格，將價格的比較更改為一定數量…" at bounding box center [325, 398] width 380 height 29
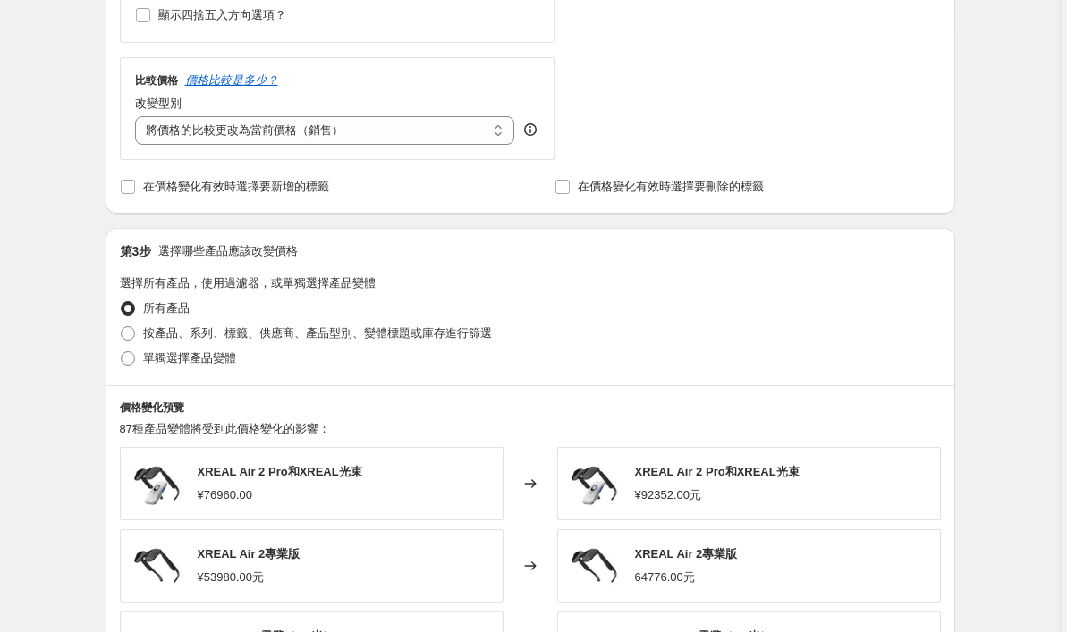
scroll to position [613, 0]
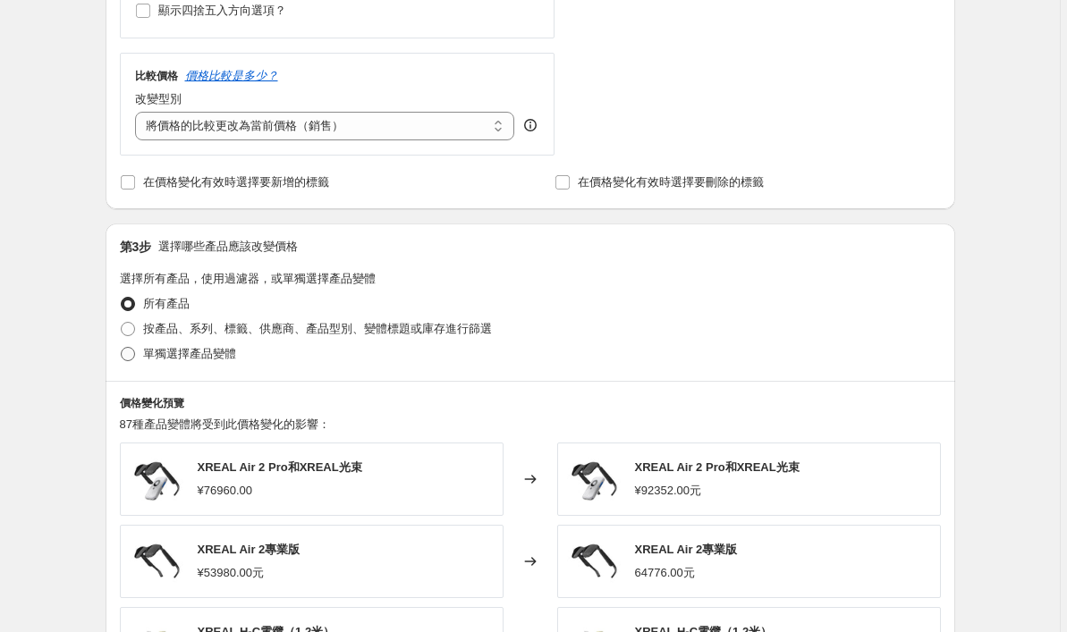
click at [136, 350] on span at bounding box center [128, 354] width 16 height 16
click at [122, 348] on input "單獨選擇產品變體" at bounding box center [121, 347] width 1 height 1
radio input "true"
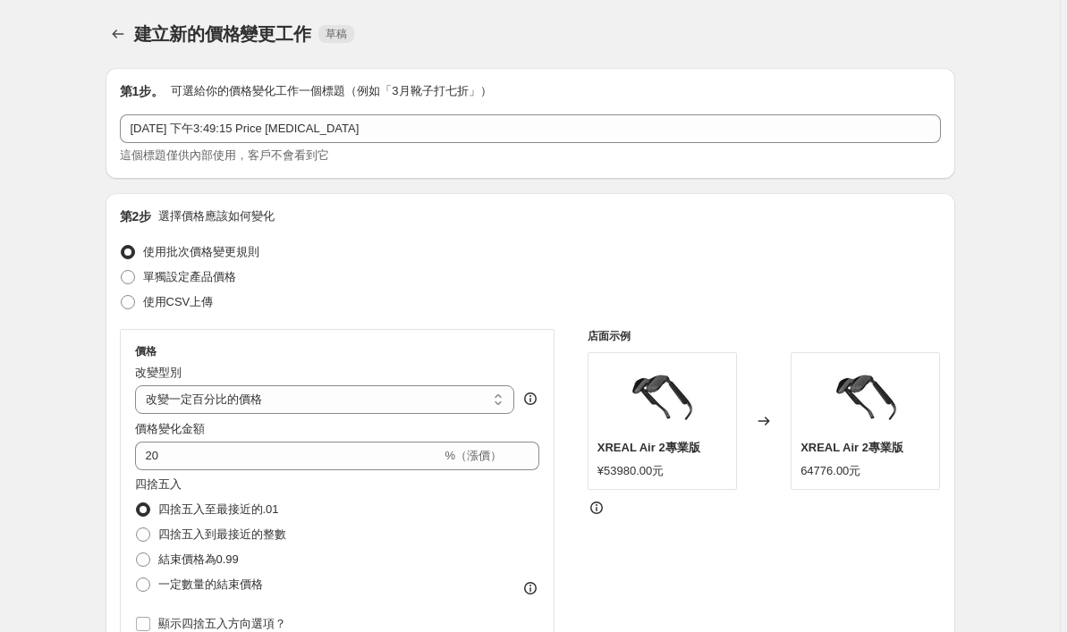
scroll to position [0, 0]
click at [115, 26] on icon "價格變化工作" at bounding box center [118, 34] width 18 height 18
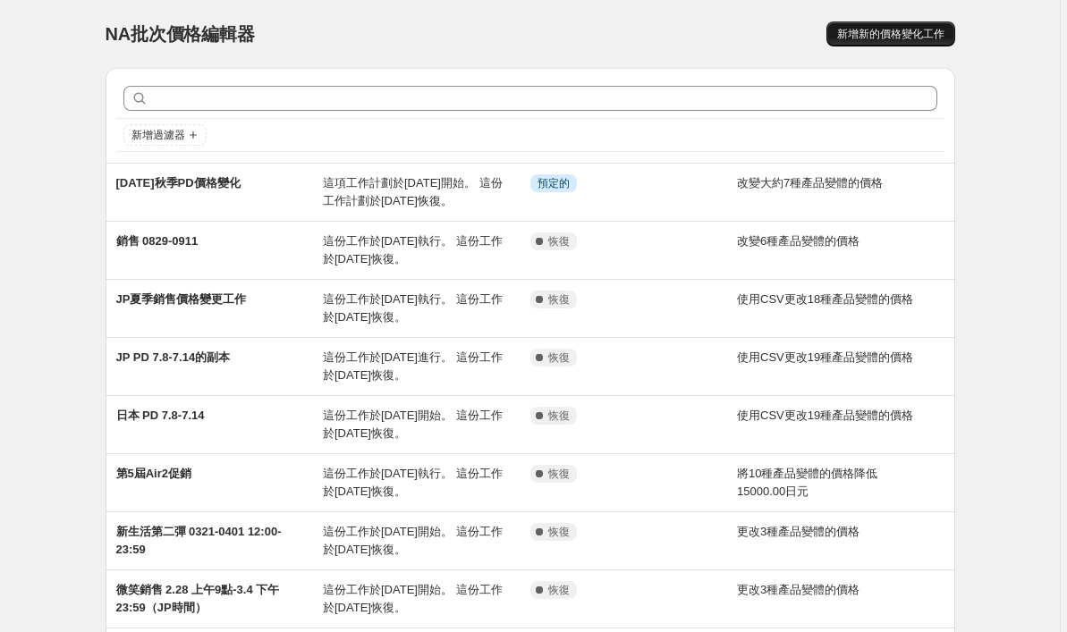
click at [868, 35] on span "新增新的價格變化工作" at bounding box center [890, 34] width 107 height 14
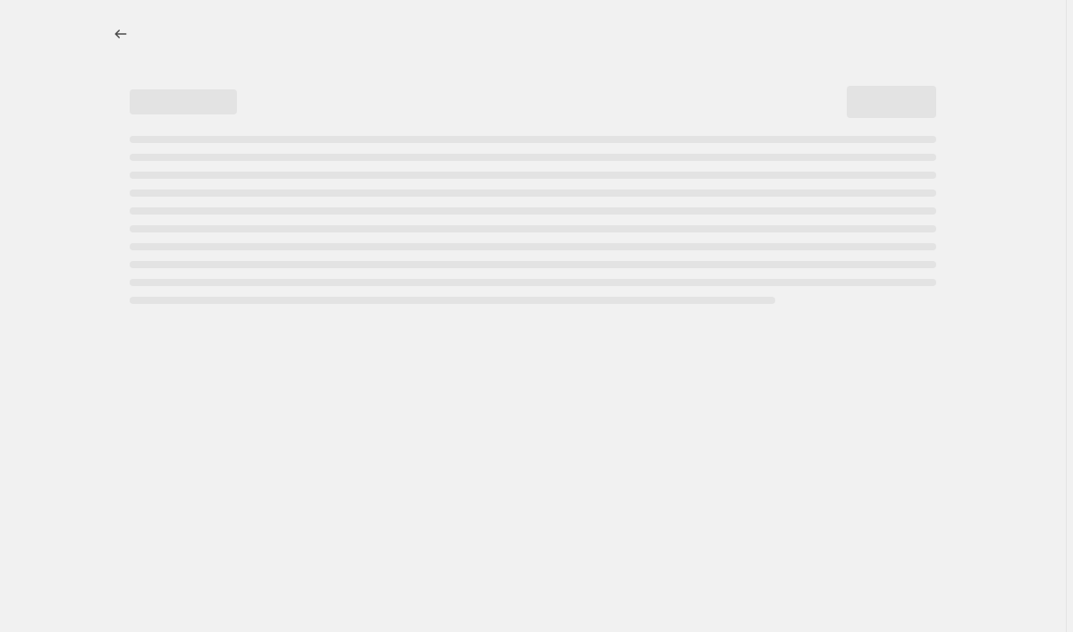
select select "percentage"
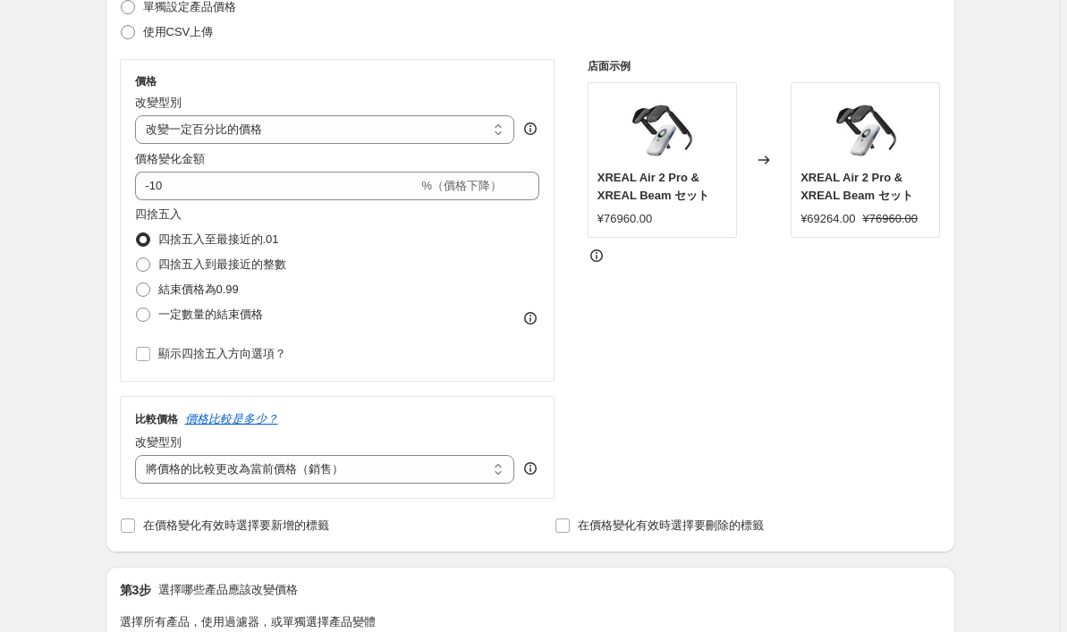
scroll to position [281, 0]
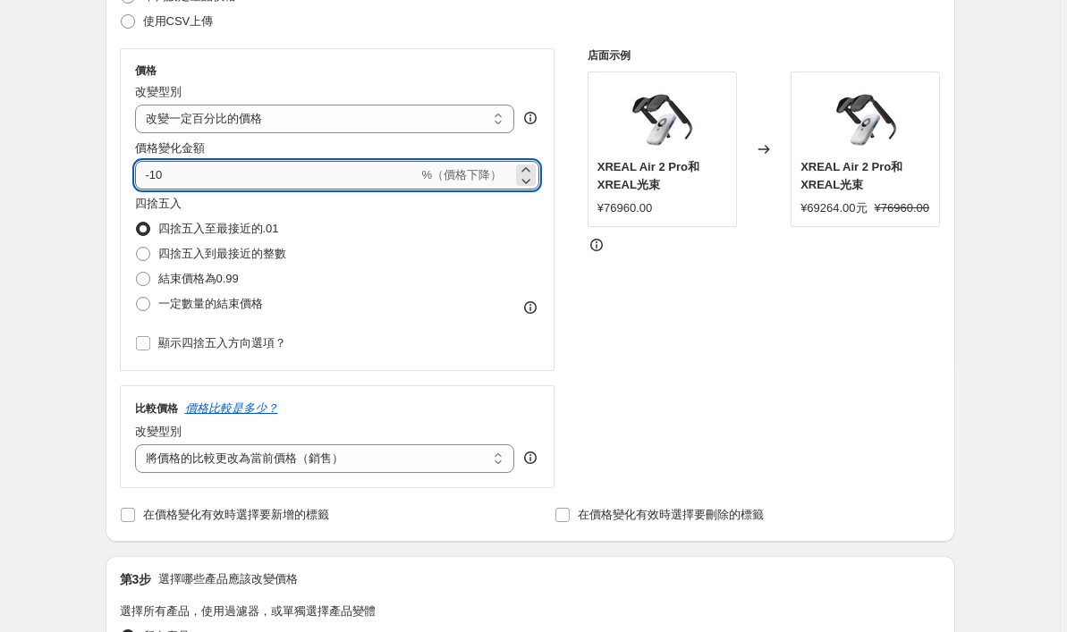
click at [308, 182] on input "-10" at bounding box center [276, 175] width 283 height 29
type input "-1"
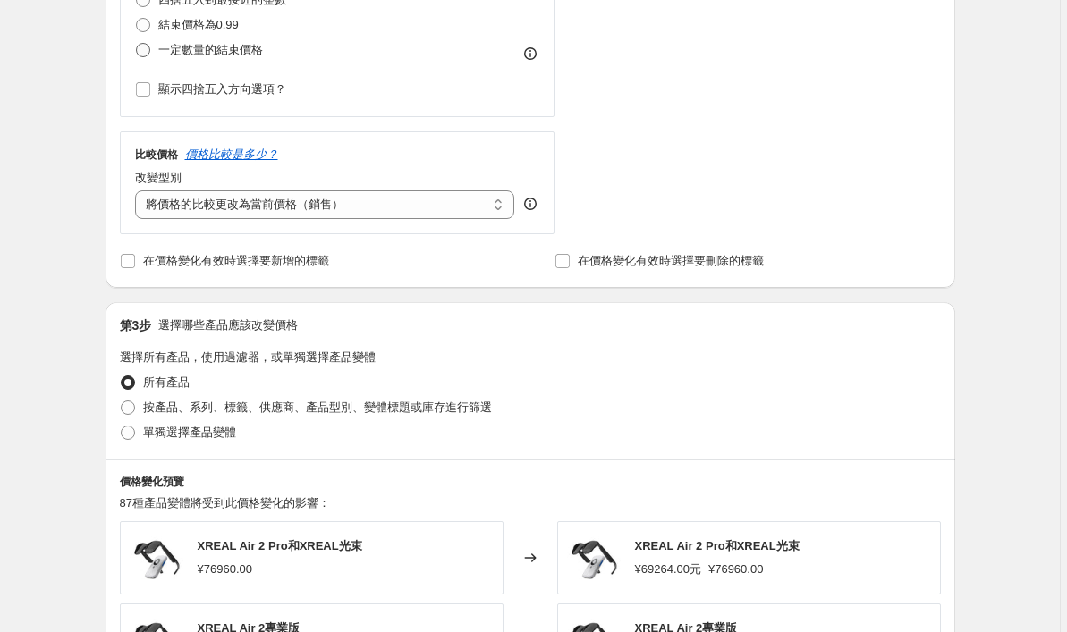
scroll to position [537, 0]
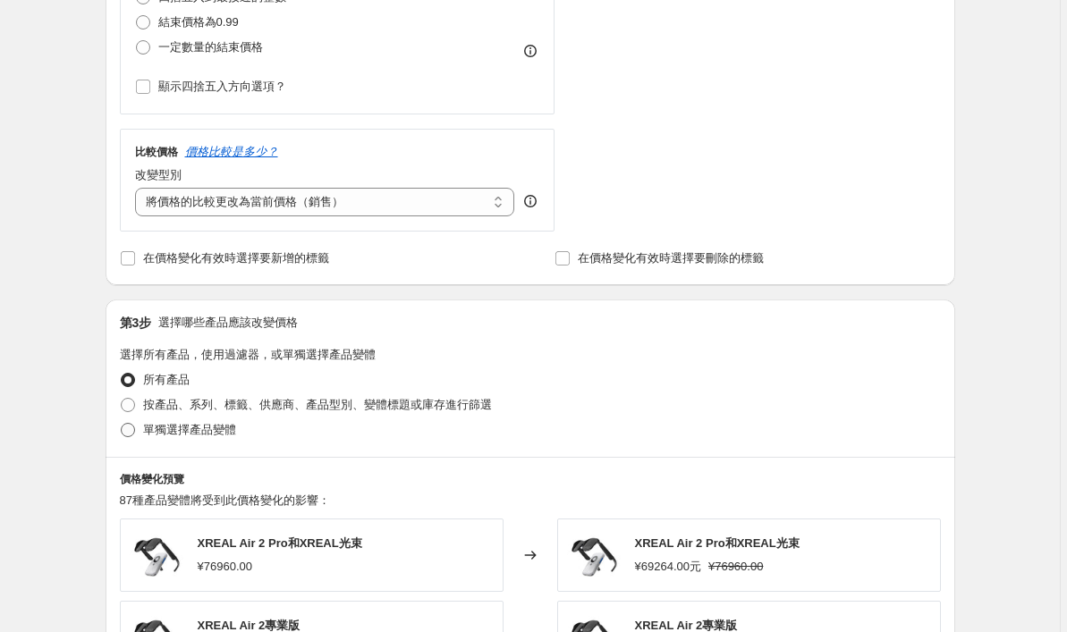
type input "20"
click at [132, 432] on span at bounding box center [128, 430] width 14 height 14
click at [122, 424] on input "單獨選擇產品變體" at bounding box center [121, 423] width 1 height 1
radio input "true"
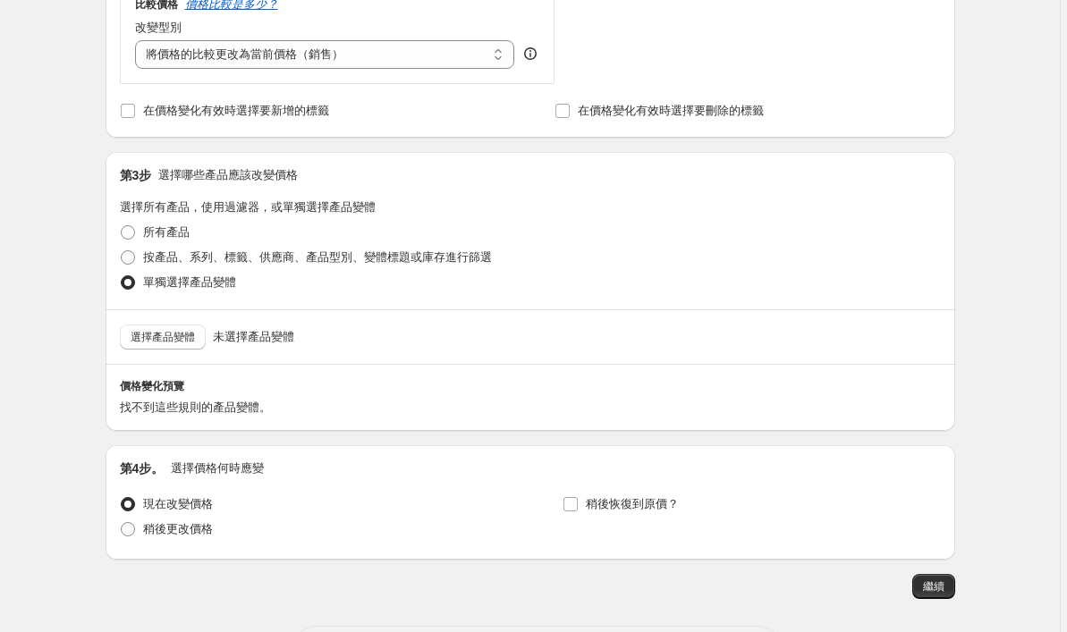
scroll to position [688, 0]
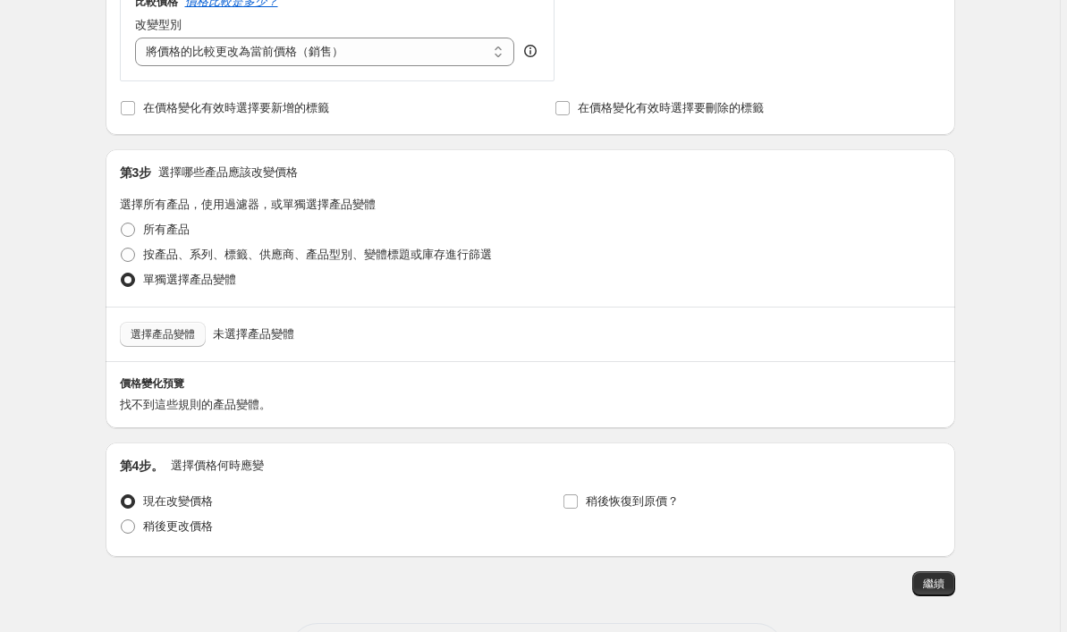
click at [180, 342] on button "選擇產品變體" at bounding box center [163, 334] width 86 height 25
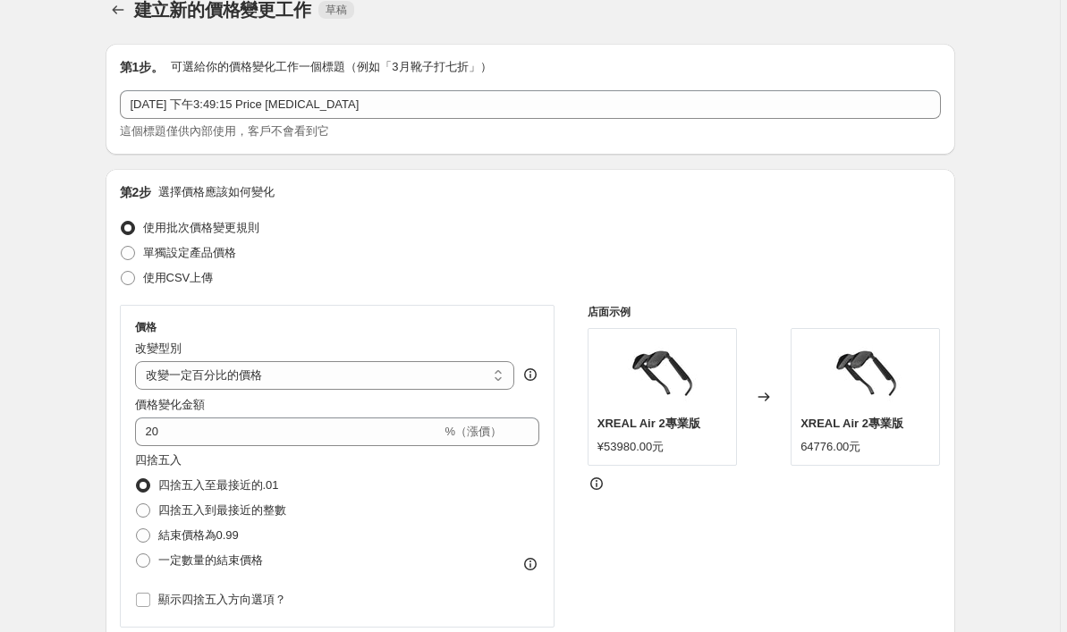
scroll to position [29, 0]
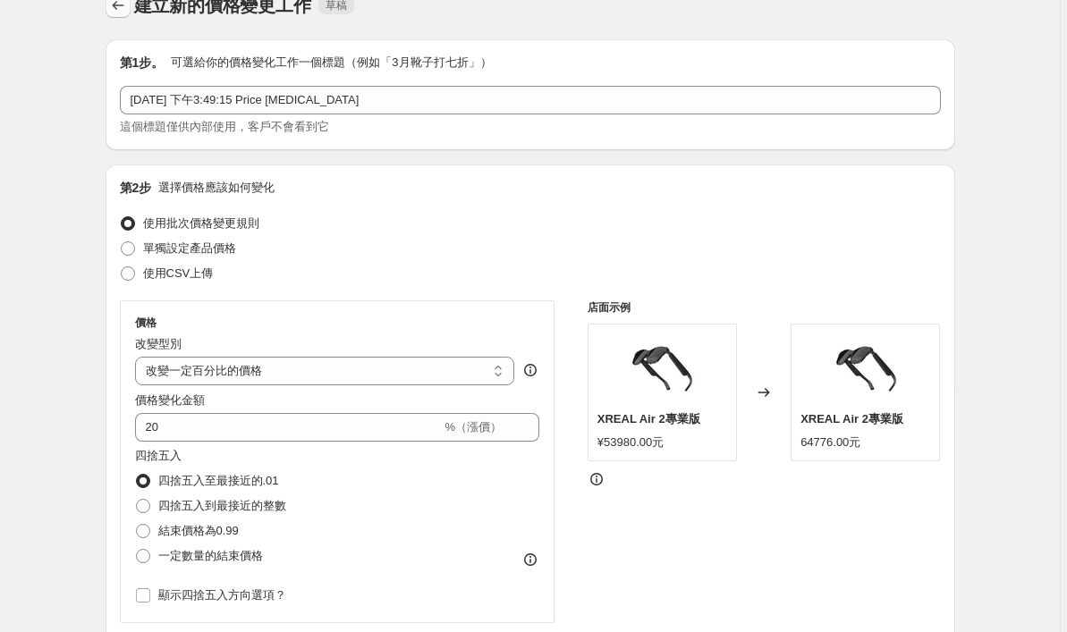
click at [121, 4] on icon "價格變化工作" at bounding box center [118, 5] width 18 height 18
